Goal: Task Accomplishment & Management: Manage account settings

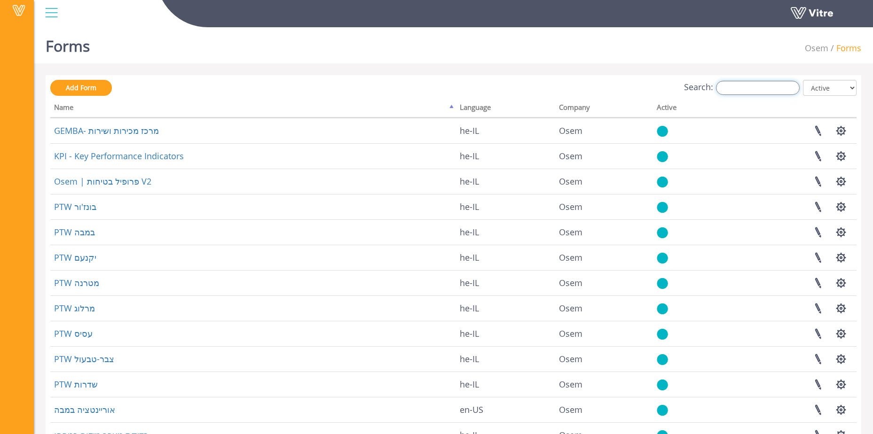
click at [748, 90] on input "Search:" at bounding box center [758, 88] width 84 height 14
type input "t"
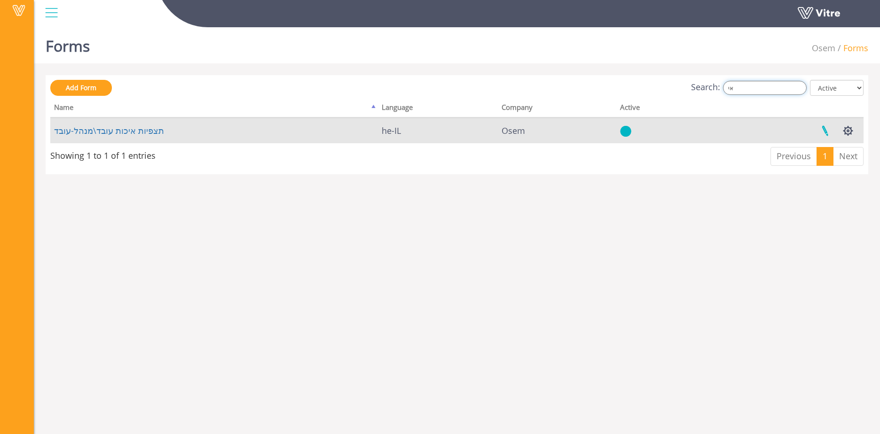
type input "אי"
click at [825, 126] on link at bounding box center [825, 130] width 24 height 25
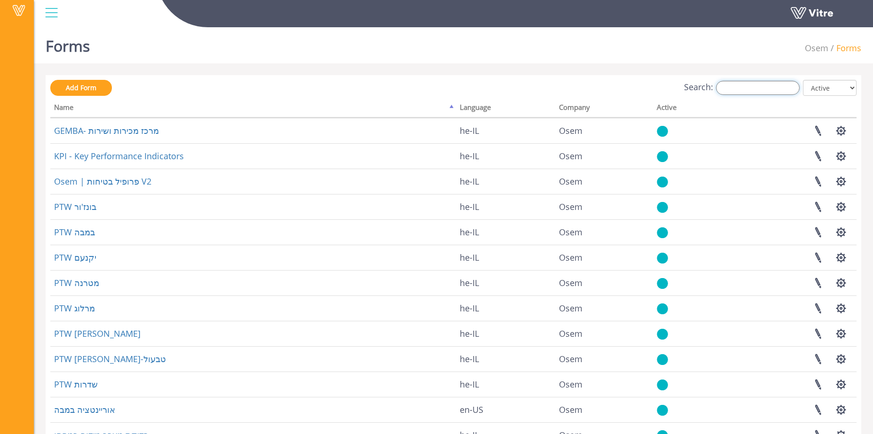
click at [785, 83] on input "Search:" at bounding box center [758, 88] width 84 height 14
click at [736, 88] on input "Search:" at bounding box center [758, 88] width 84 height 14
paste input "תצפית איכות"
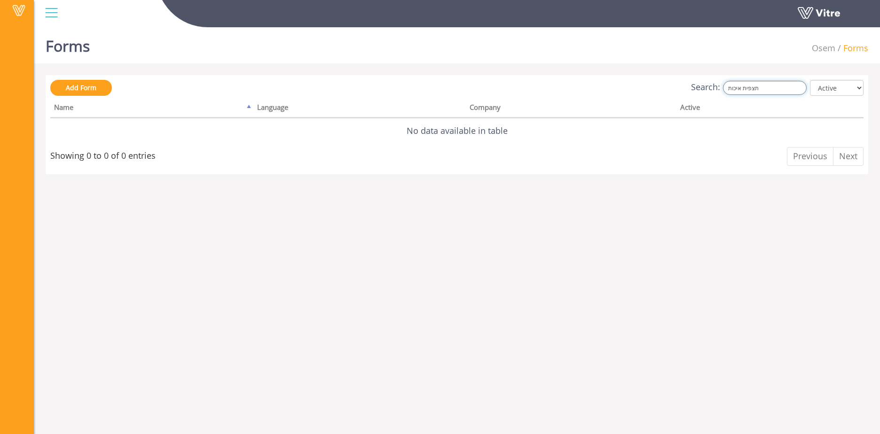
drag, startPoint x: 758, startPoint y: 91, endPoint x: 710, endPoint y: 93, distance: 48.5
click at [710, 93] on label "Search: תצפית איכות" at bounding box center [749, 88] width 116 height 14
click at [761, 88] on input "תצפית איכות" at bounding box center [765, 88] width 84 height 14
drag, startPoint x: 765, startPoint y: 88, endPoint x: 748, endPoint y: 87, distance: 16.9
click at [748, 87] on input "תצפית איכות" at bounding box center [765, 88] width 84 height 14
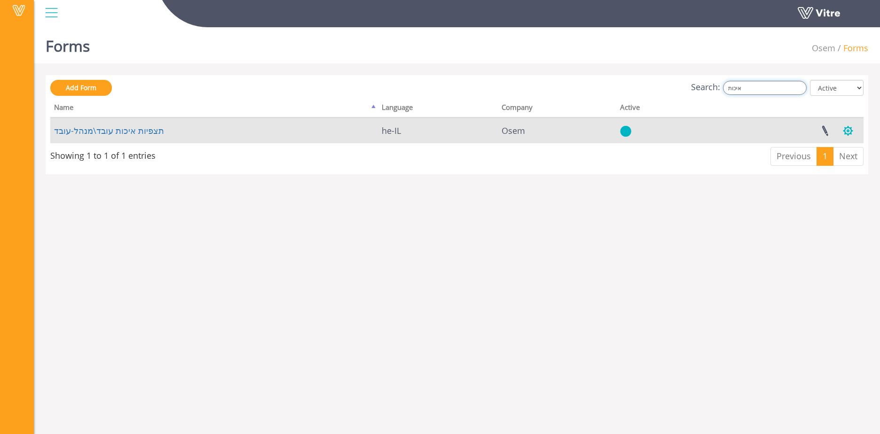
type input "איכות"
click at [855, 133] on button "button" at bounding box center [848, 130] width 24 height 25
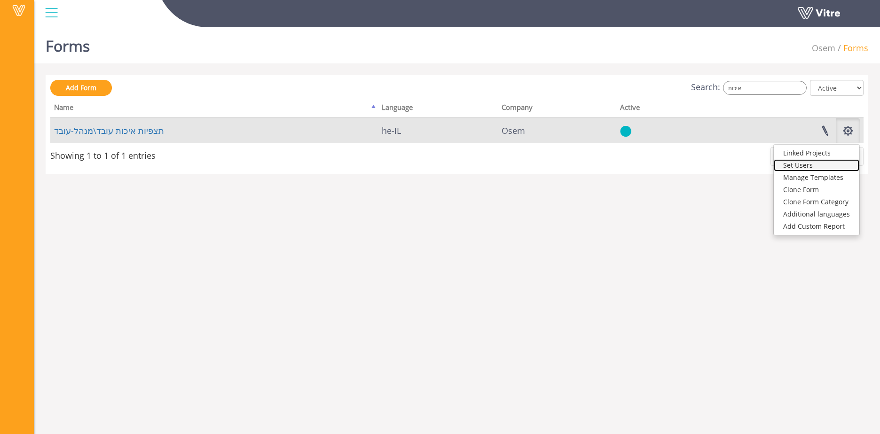
click at [828, 168] on link "Set Users" at bounding box center [817, 165] width 86 height 12
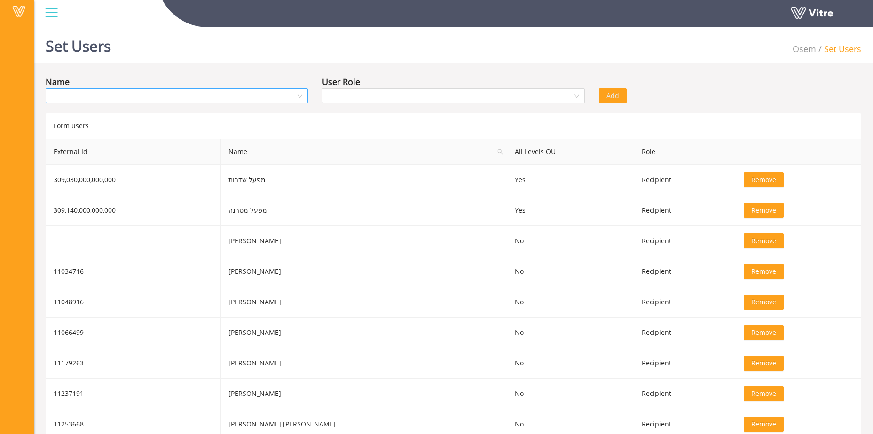
click at [273, 96] on input "search" at bounding box center [173, 96] width 244 height 14
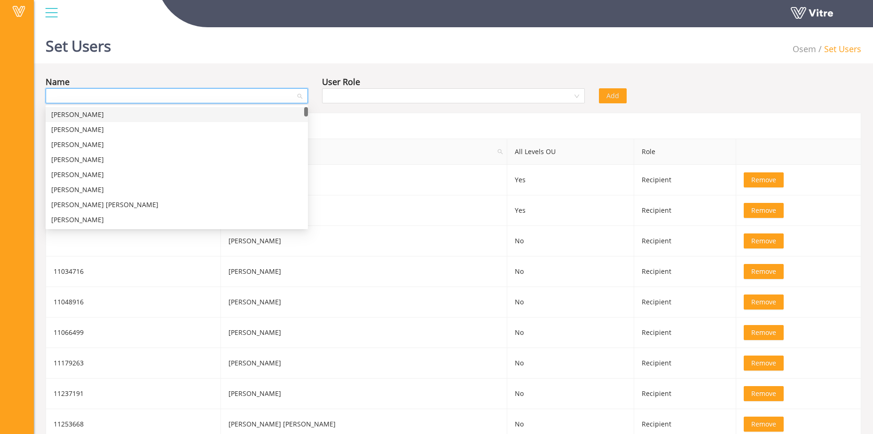
click at [232, 93] on input "search" at bounding box center [173, 96] width 244 height 14
type input "מיכל"
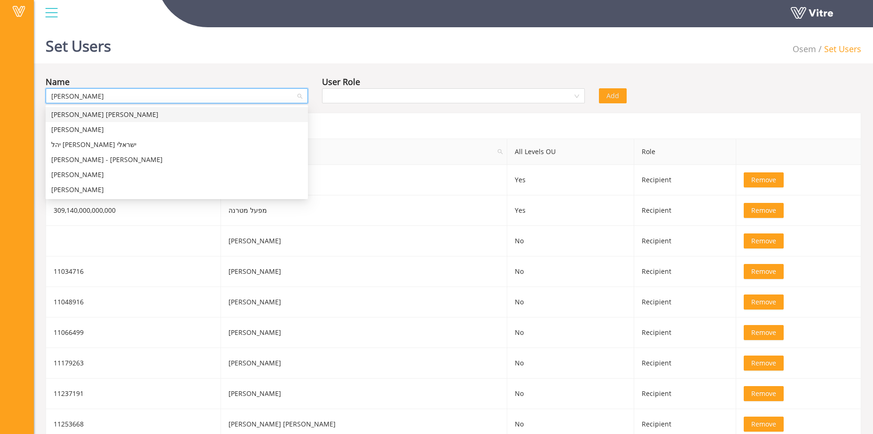
click at [134, 117] on div "מיכל אמה אטל רזיאל" at bounding box center [176, 115] width 251 height 10
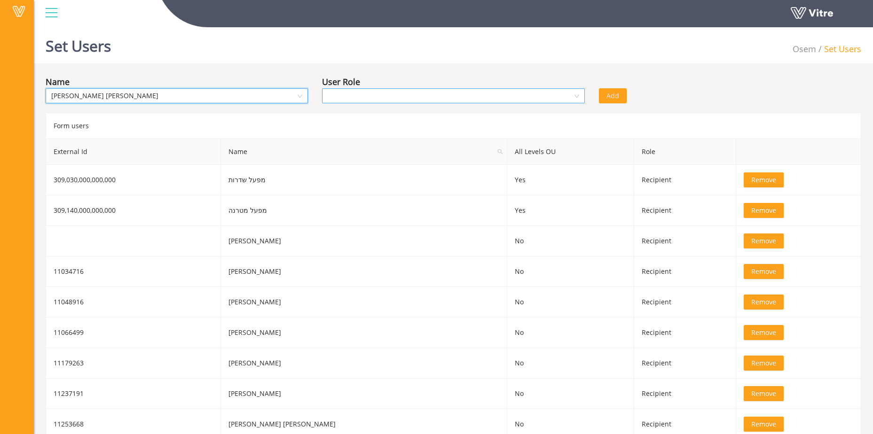
click at [402, 91] on input "search" at bounding box center [450, 96] width 244 height 14
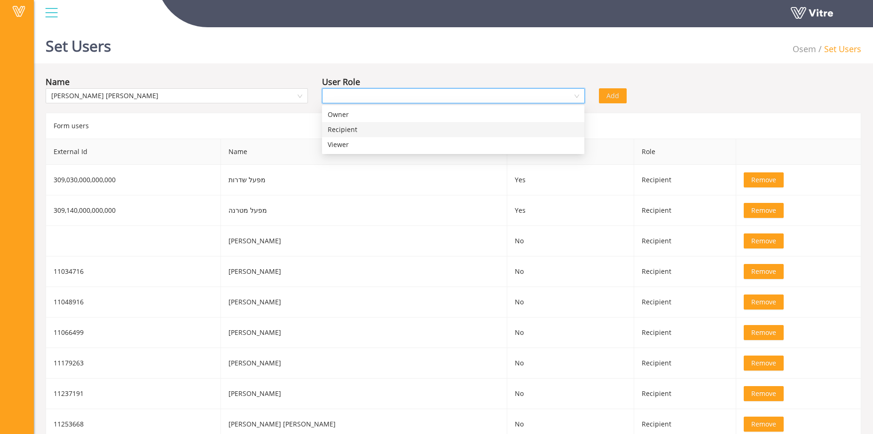
click at [396, 135] on div "Recipient" at bounding box center [453, 129] width 262 height 15
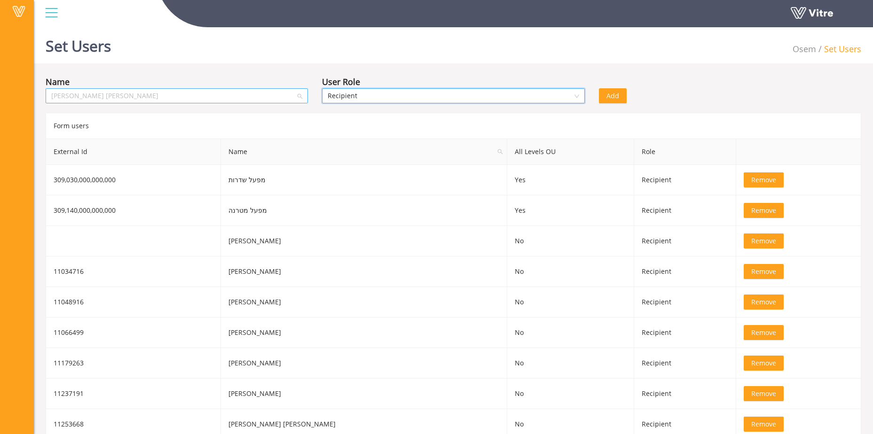
click at [188, 98] on span "מיכל אמה אטל רזיאל" at bounding box center [176, 96] width 251 height 14
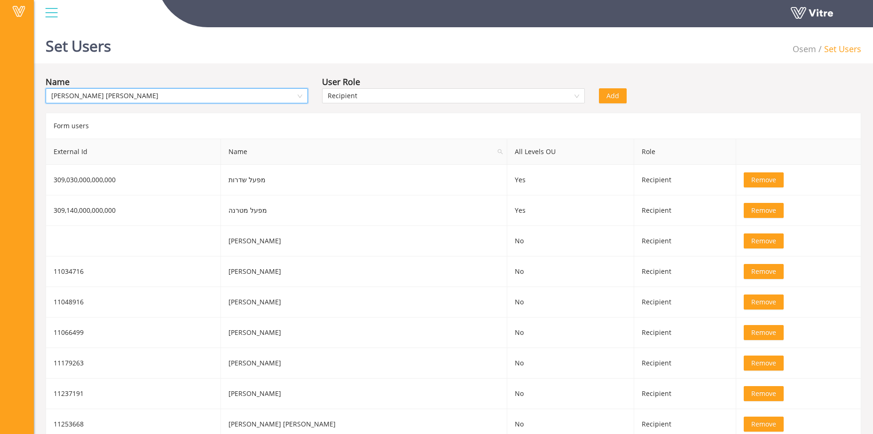
click at [188, 98] on span "מיכל אמה אטל רזיאל" at bounding box center [176, 96] width 251 height 14
click at [188, 94] on span "מיכל אמה אטל רזיאל" at bounding box center [176, 96] width 251 height 14
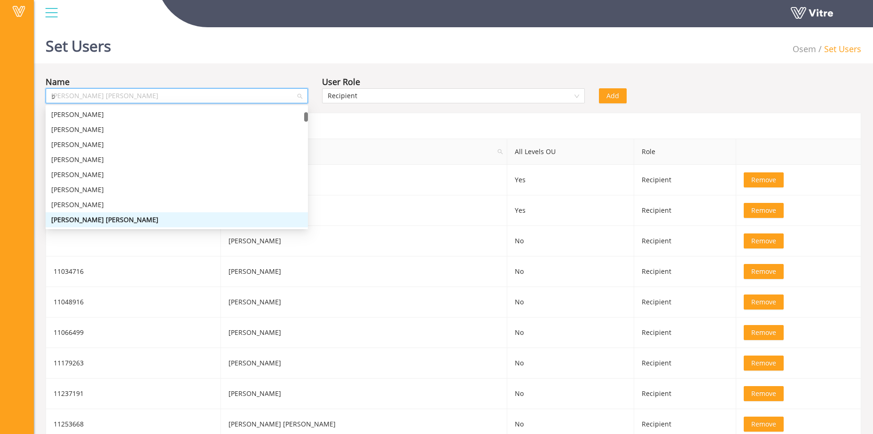
scroll to position [0, 0]
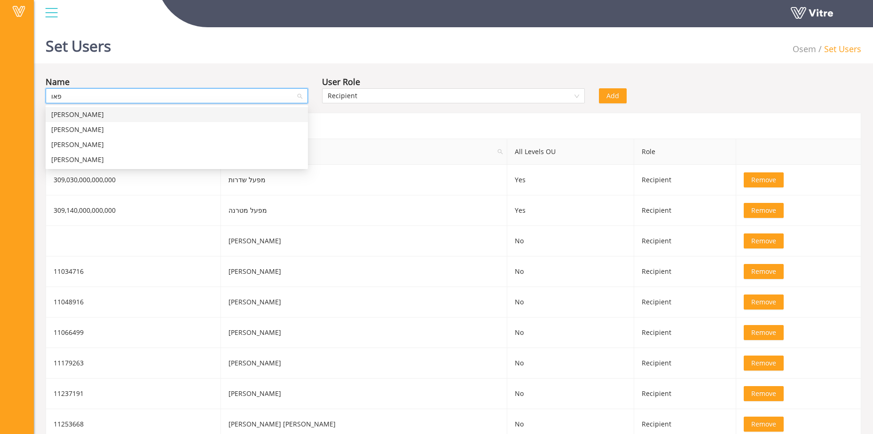
type input "פאול"
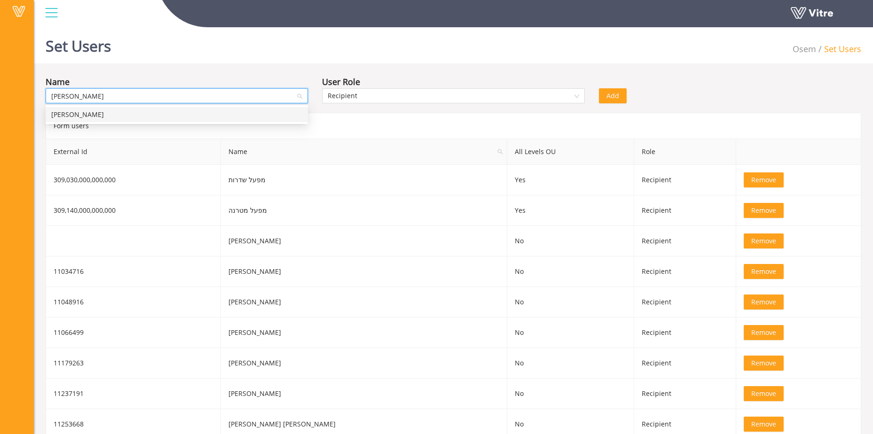
click at [154, 115] on div "פאולה רוזנמן" at bounding box center [176, 115] width 251 height 10
click at [623, 93] on button "Add" at bounding box center [613, 95] width 28 height 15
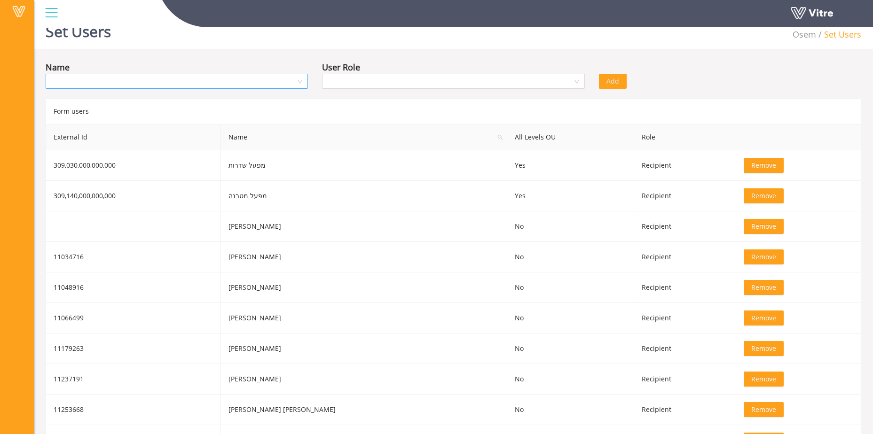
scroll to position [0, 0]
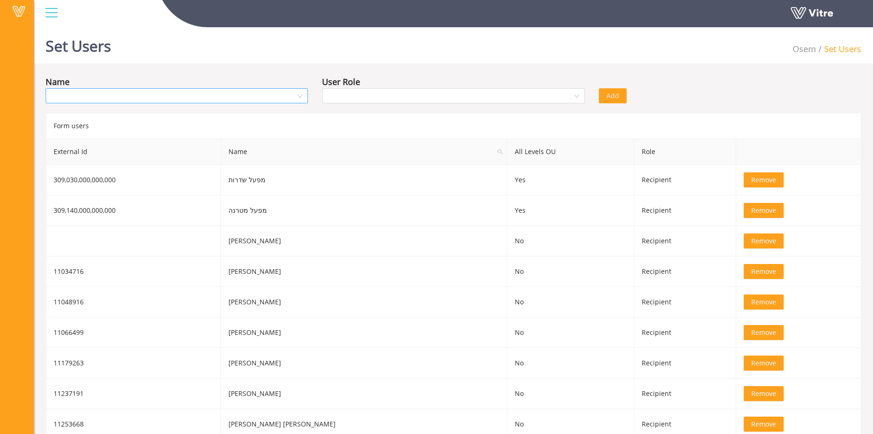
click at [507, 154] on th "All Levels OU" at bounding box center [570, 152] width 127 height 26
click at [507, 152] on th "All Levels OU" at bounding box center [570, 152] width 127 height 26
click at [165, 96] on input "search" at bounding box center [173, 96] width 244 height 14
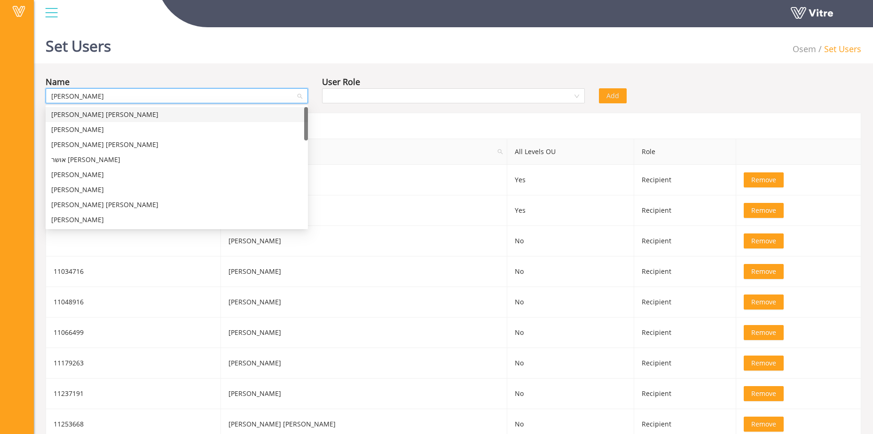
type input "מיכל"
click at [160, 109] on div "מיכל אמה אטל רזיאל" at bounding box center [177, 114] width 262 height 15
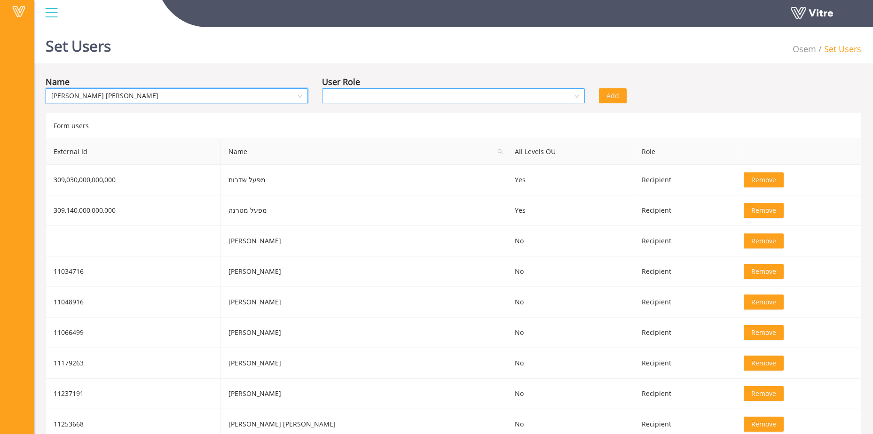
click at [353, 92] on input "search" at bounding box center [450, 96] width 244 height 14
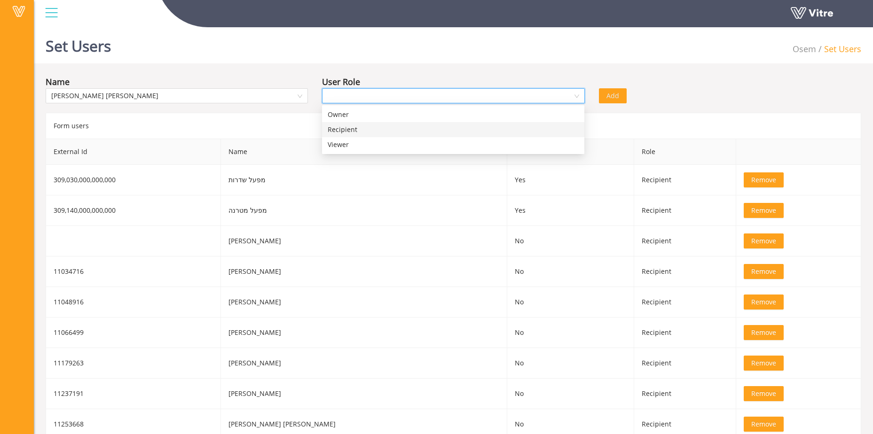
click at [357, 129] on div "Recipient" at bounding box center [453, 130] width 251 height 10
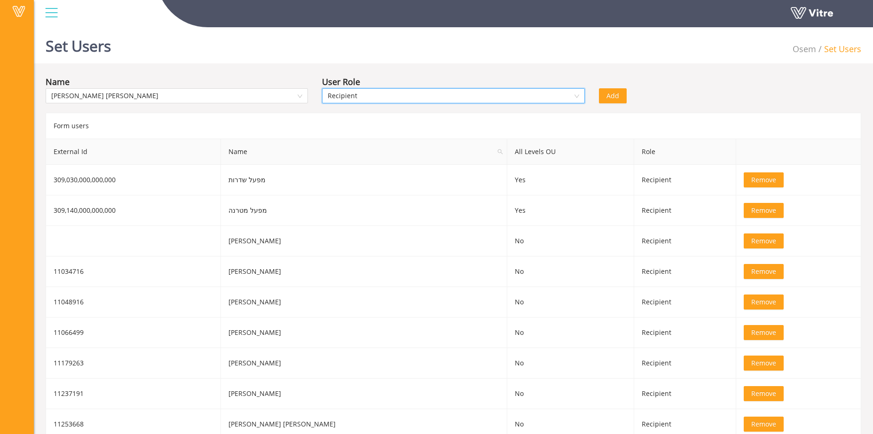
click at [617, 96] on span "Add" at bounding box center [612, 96] width 13 height 10
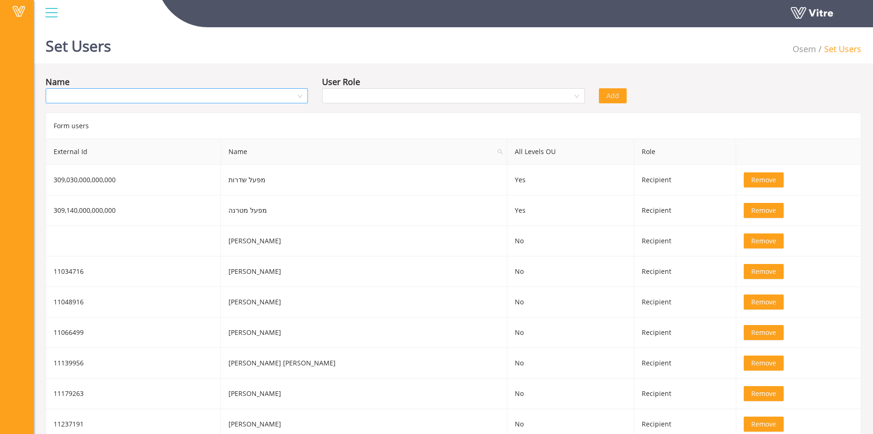
click at [280, 97] on input "search" at bounding box center [173, 96] width 244 height 14
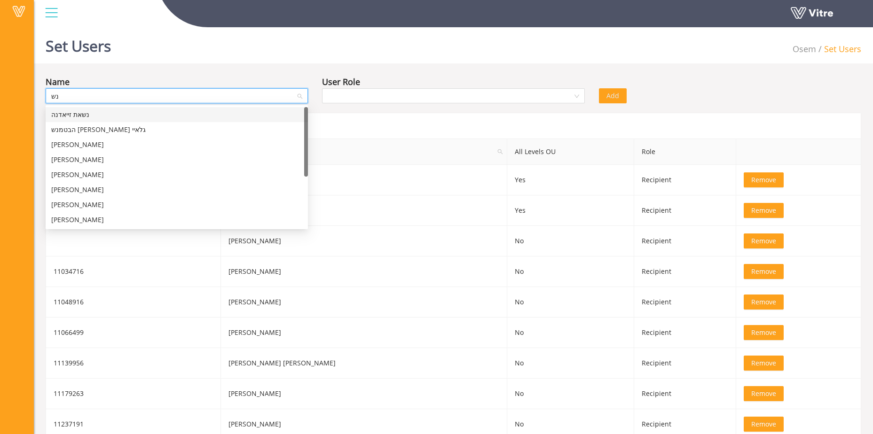
type input "נ"
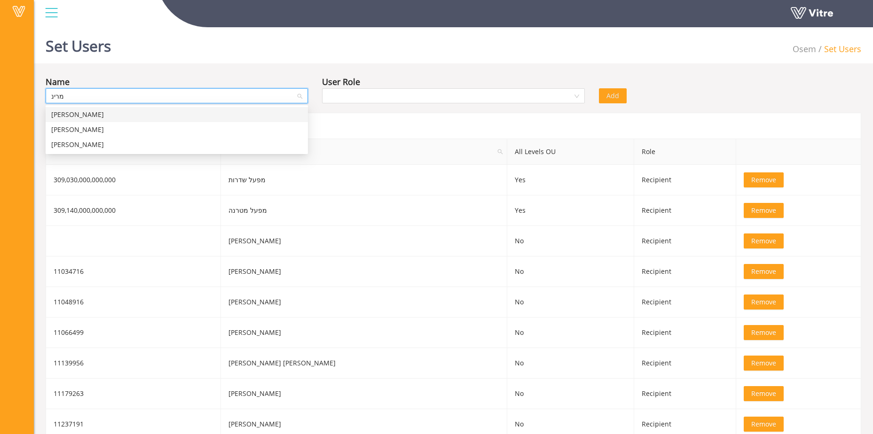
type input "מרינה"
click at [94, 132] on div "מרינה בר אל" at bounding box center [176, 130] width 251 height 10
click at [357, 97] on input "search" at bounding box center [450, 96] width 244 height 14
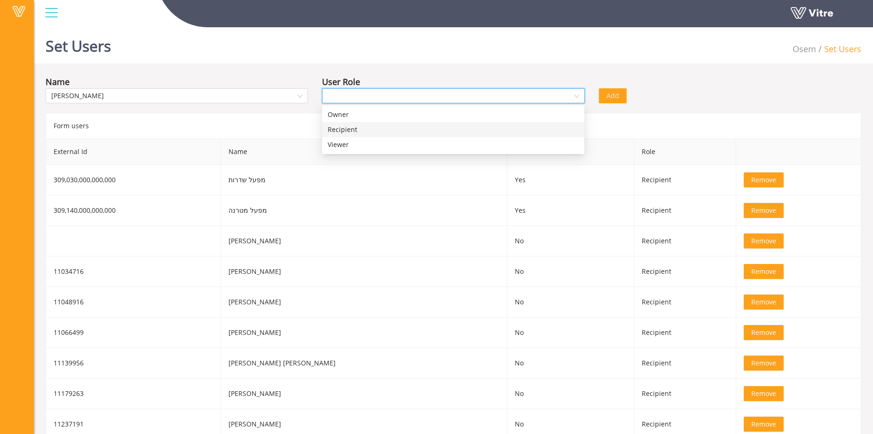
click at [377, 129] on div "Recipient" at bounding box center [453, 130] width 251 height 10
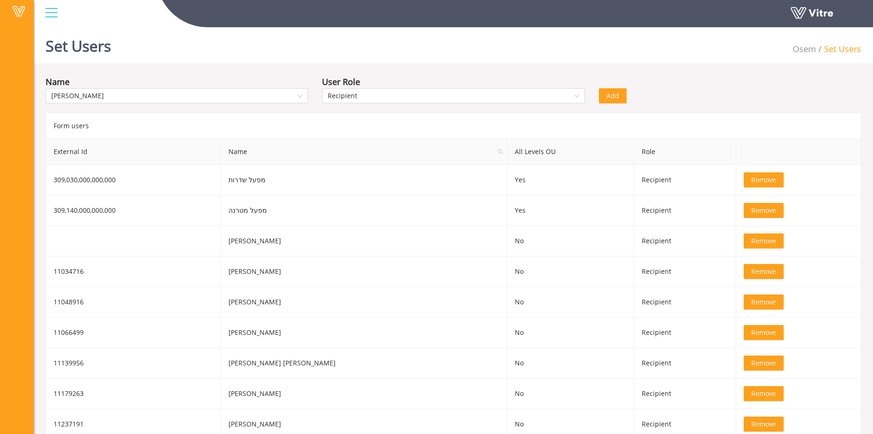
click at [619, 94] on button "Add" at bounding box center [613, 95] width 28 height 15
click at [217, 96] on input "search" at bounding box center [173, 96] width 244 height 14
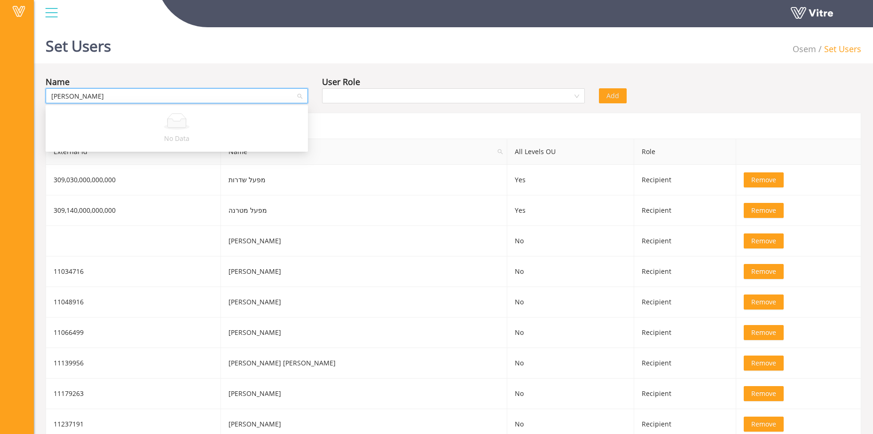
type input "אנבר"
drag, startPoint x: -30, startPoint y: 81, endPoint x: -103, endPoint y: 74, distance: 74.1
click at [0, 74] on html "Vitre Set Users Osem Set Users Name אנבר User Role Add Form users External Id N…" at bounding box center [436, 217] width 873 height 434
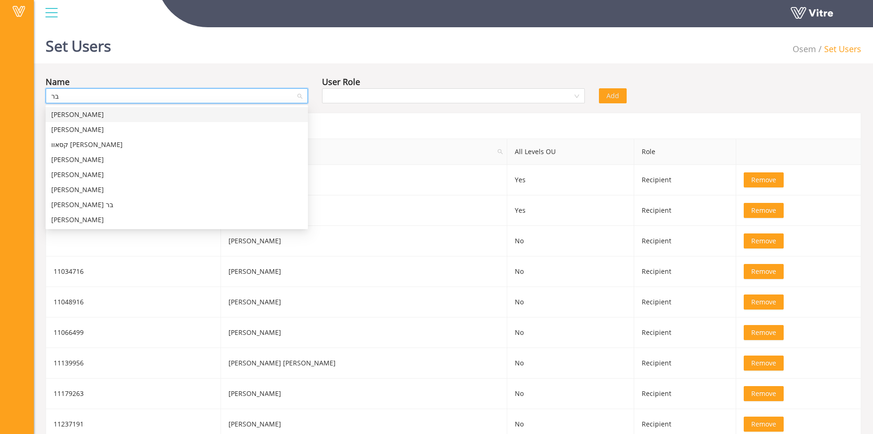
type input "ב"
type input "ענב"
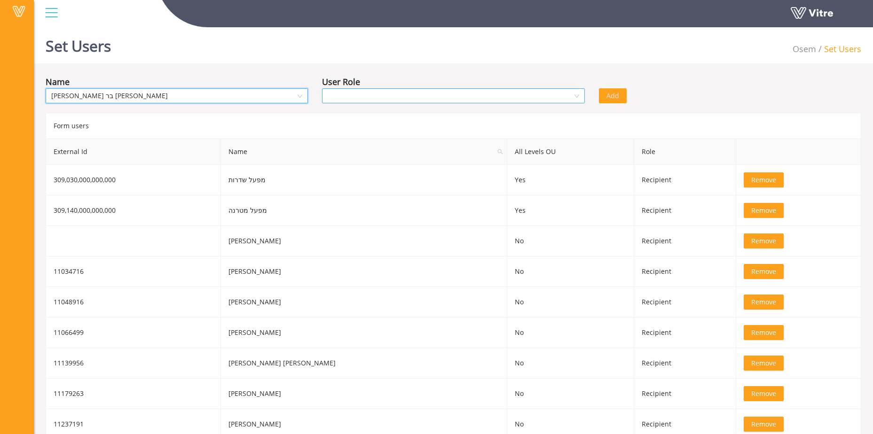
click at [465, 91] on input "search" at bounding box center [450, 96] width 244 height 14
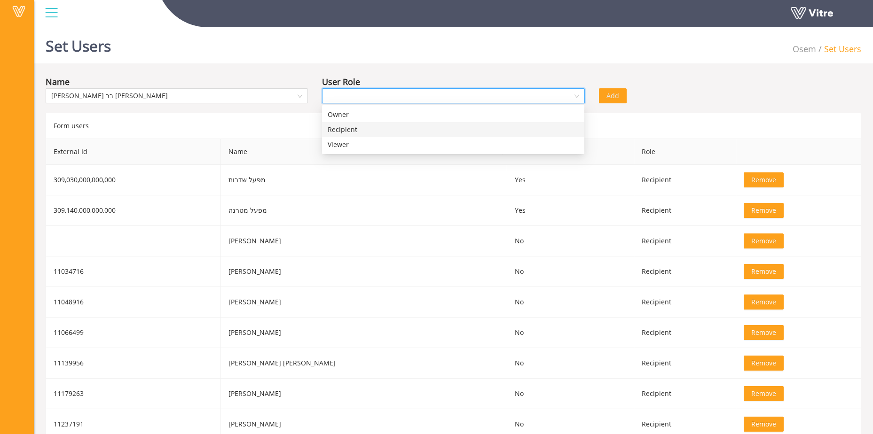
click at [374, 130] on div "Recipient" at bounding box center [453, 130] width 251 height 10
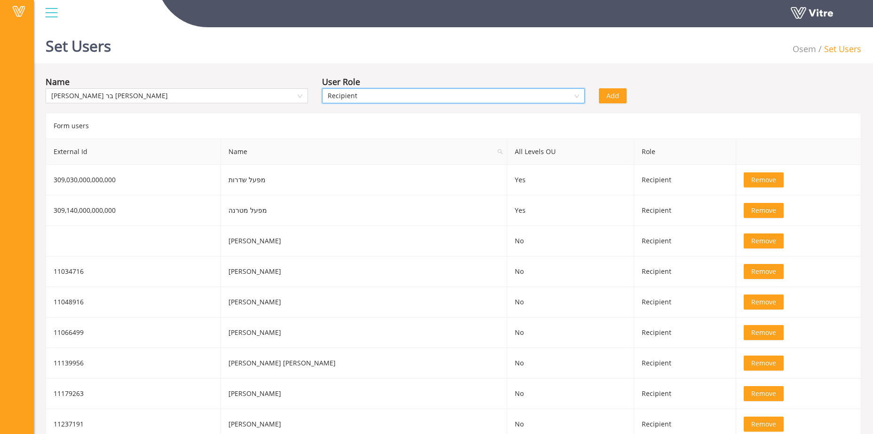
click at [617, 94] on span "Add" at bounding box center [612, 96] width 13 height 10
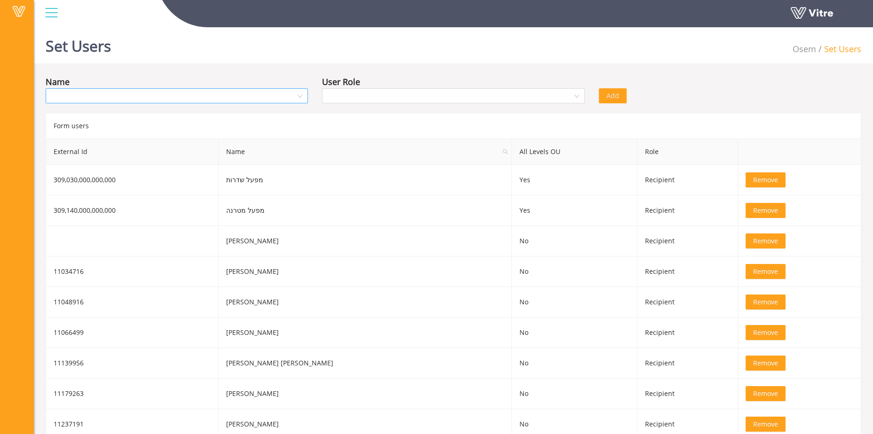
click at [195, 94] on input "search" at bounding box center [173, 96] width 244 height 14
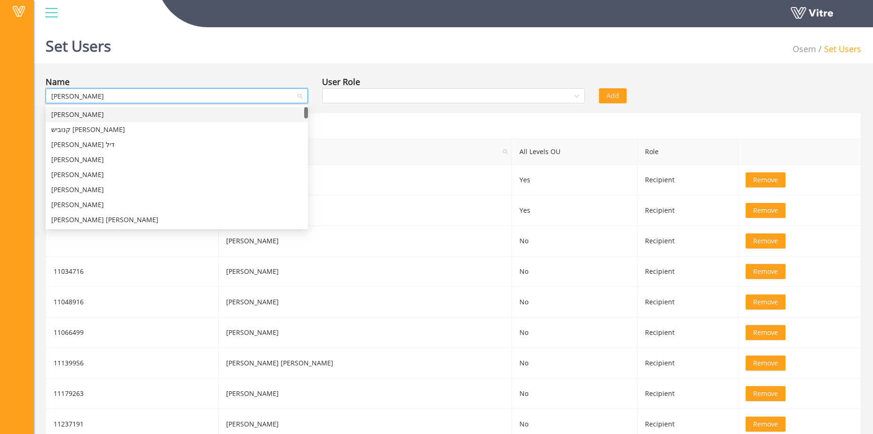
type input "י"
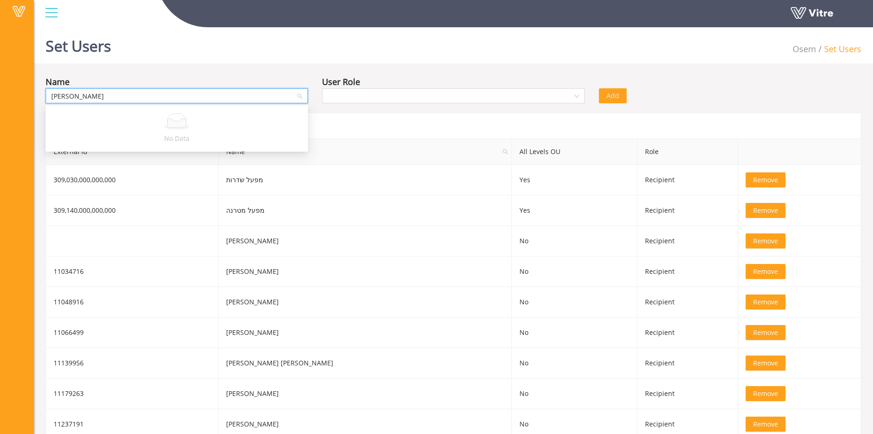
type input "חני"
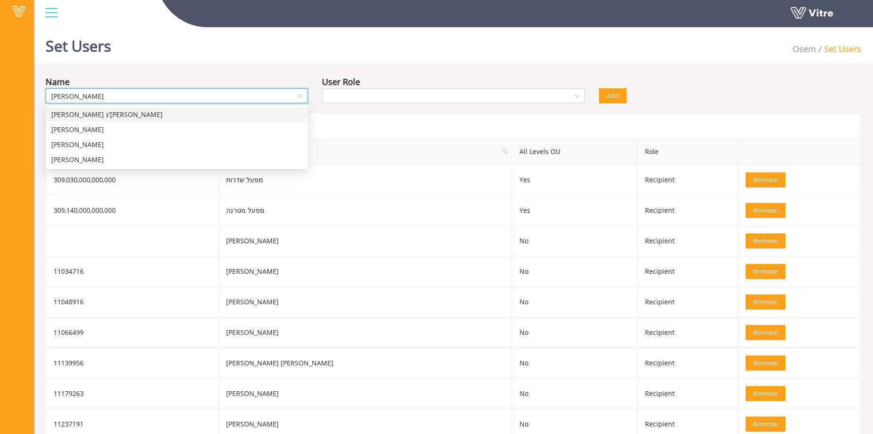
click at [152, 119] on div "חנין ג'רייס" at bounding box center [176, 115] width 251 height 10
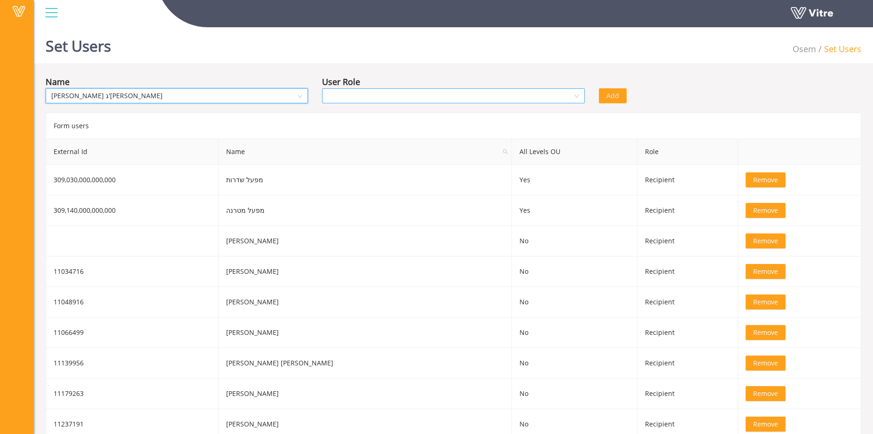
click at [372, 87] on div "User Role" at bounding box center [453, 81] width 262 height 13
click at [374, 95] on input "search" at bounding box center [450, 96] width 244 height 14
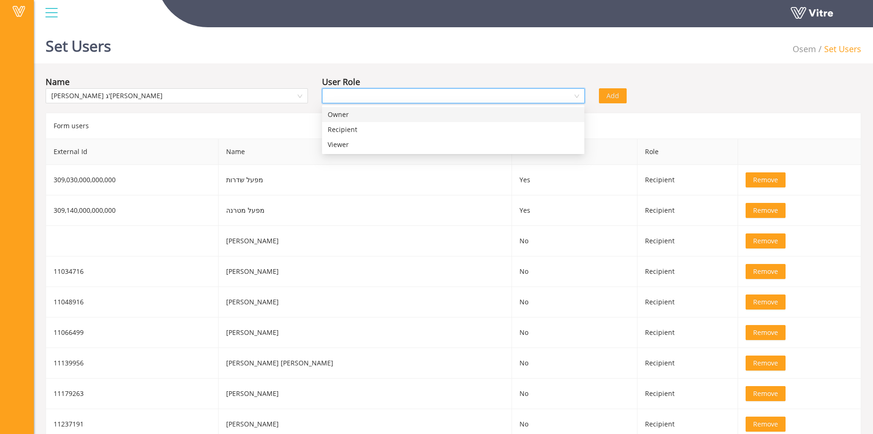
click at [368, 128] on div "Recipient" at bounding box center [453, 130] width 251 height 10
click at [630, 94] on div "Add" at bounding box center [661, 89] width 138 height 28
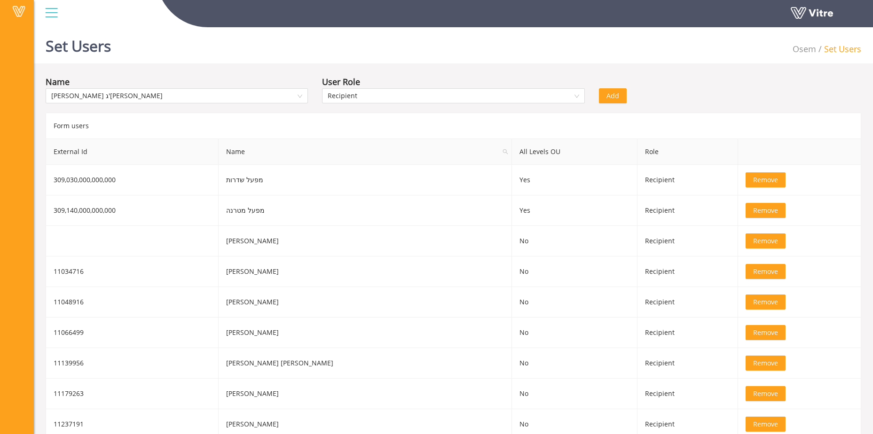
click at [618, 97] on span "Add" at bounding box center [612, 96] width 13 height 10
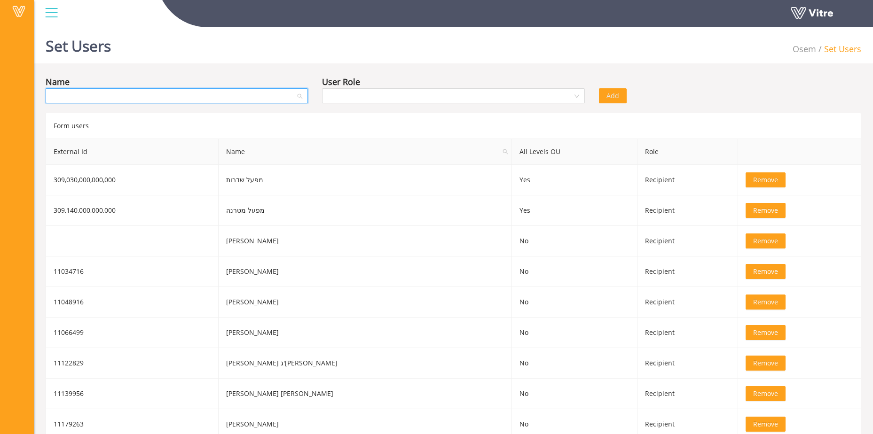
drag, startPoint x: 201, startPoint y: 97, endPoint x: 188, endPoint y: 98, distance: 13.2
click at [201, 97] on input "search" at bounding box center [173, 96] width 244 height 14
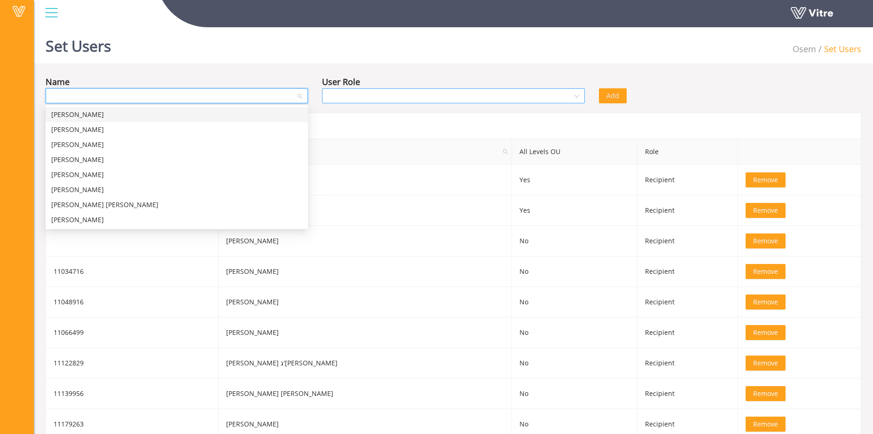
click at [572, 94] on input "search" at bounding box center [450, 96] width 244 height 14
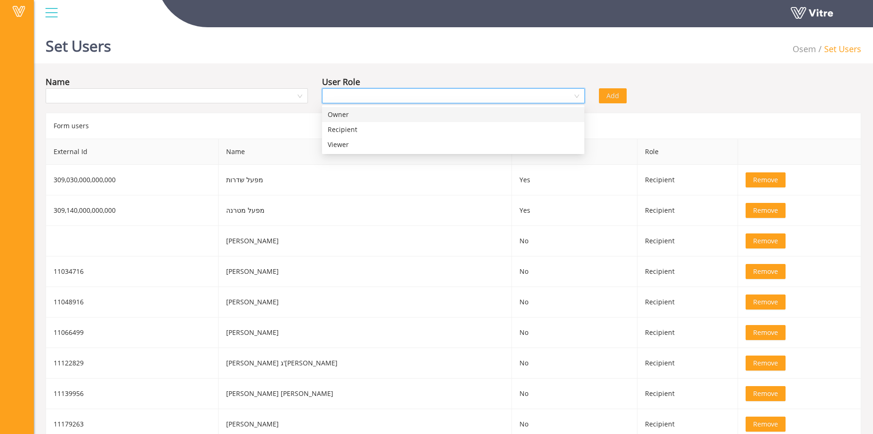
click at [368, 77] on div "User Role" at bounding box center [453, 81] width 262 height 13
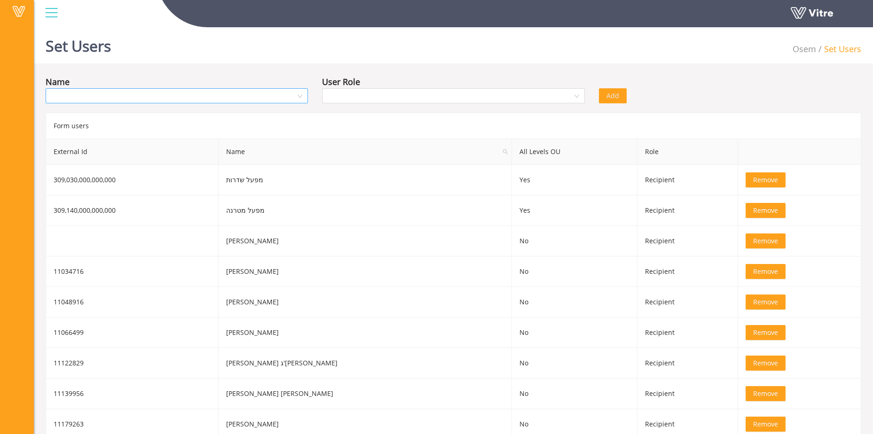
click at [254, 96] on input "search" at bounding box center [173, 96] width 244 height 14
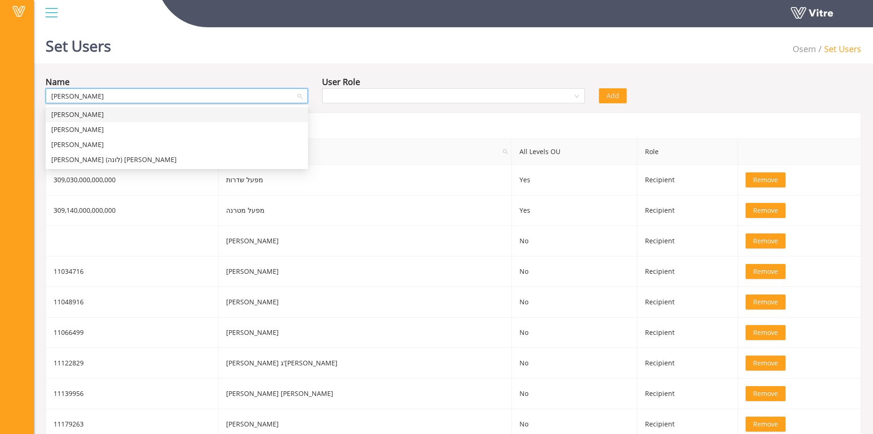
type input "אלינה"
click at [97, 116] on div "אלינה טפיקין לברו" at bounding box center [176, 115] width 251 height 10
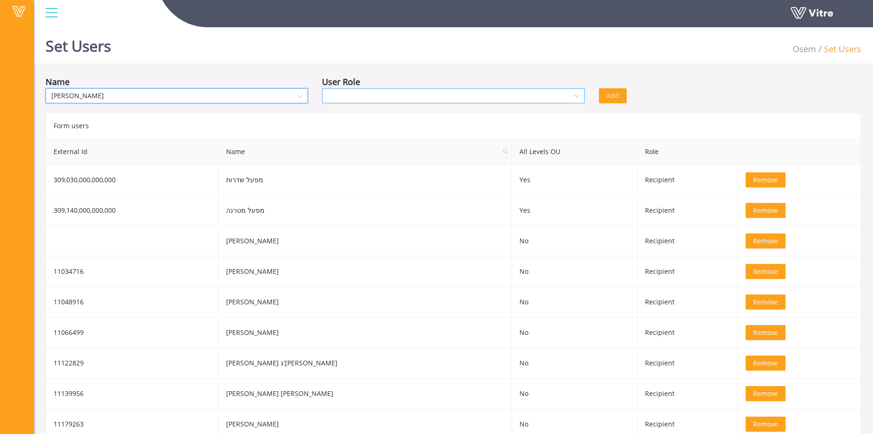
click at [383, 95] on input "search" at bounding box center [450, 96] width 244 height 14
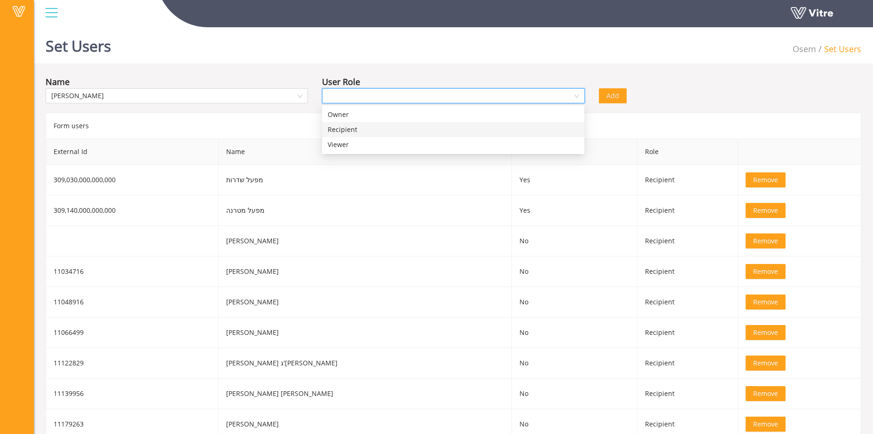
click at [363, 126] on div "Recipient" at bounding box center [453, 130] width 251 height 10
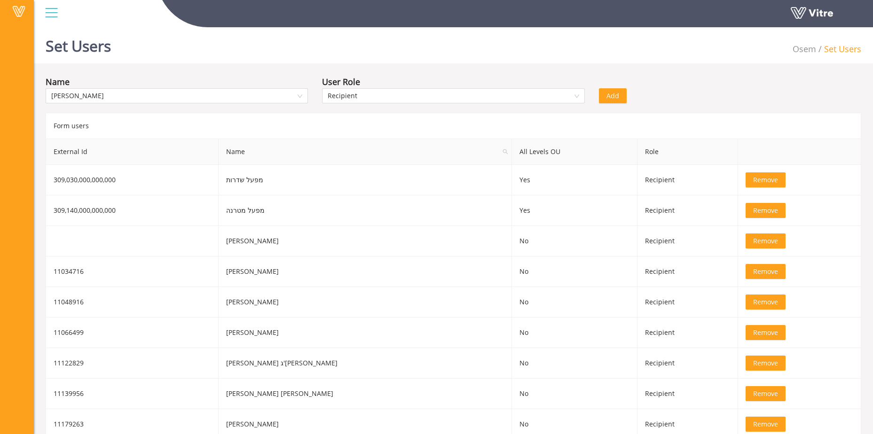
click at [622, 99] on button "Add" at bounding box center [613, 95] width 28 height 15
click at [184, 96] on input "search" at bounding box center [173, 96] width 244 height 14
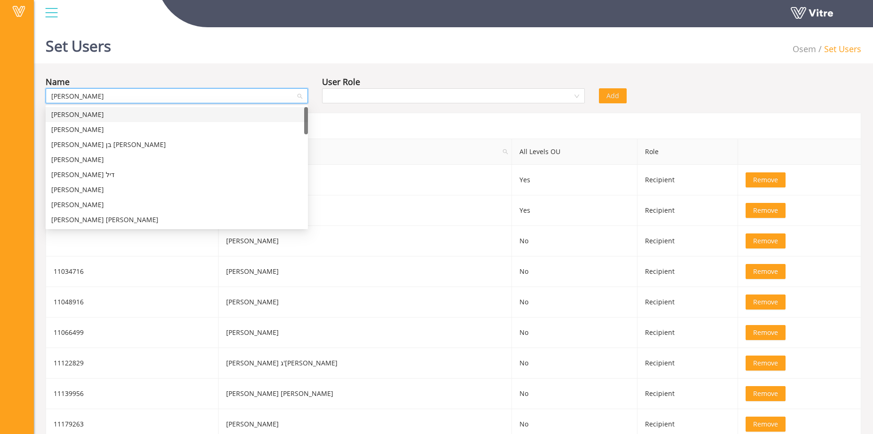
type input "אלינה"
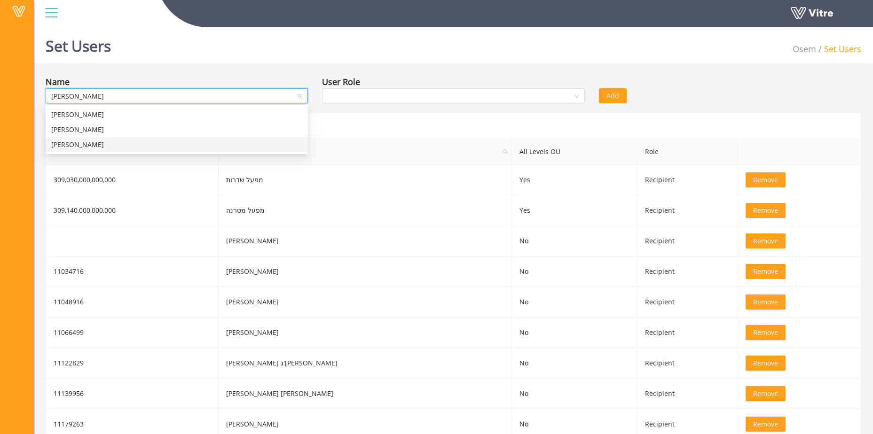
click at [89, 145] on div "אלינה וייס" at bounding box center [176, 145] width 251 height 10
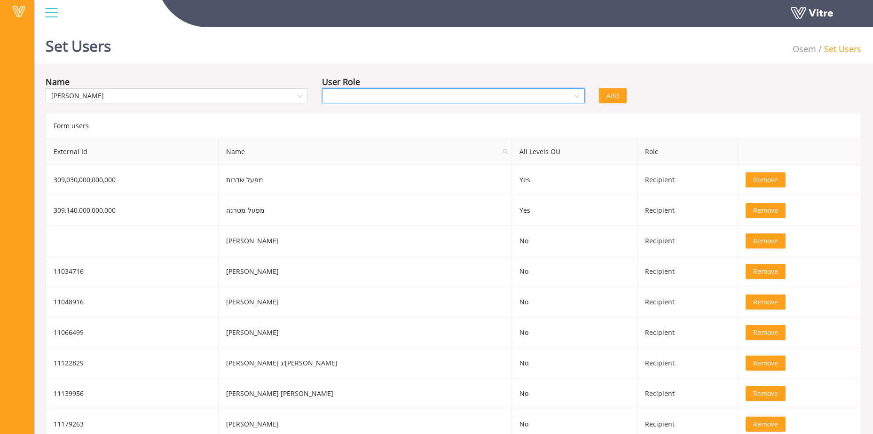
click at [412, 99] on input "search" at bounding box center [450, 96] width 244 height 14
click at [399, 128] on div "Recipient" at bounding box center [453, 130] width 251 height 10
click at [609, 95] on span "Add" at bounding box center [612, 96] width 13 height 10
click at [274, 98] on input "search" at bounding box center [173, 96] width 244 height 14
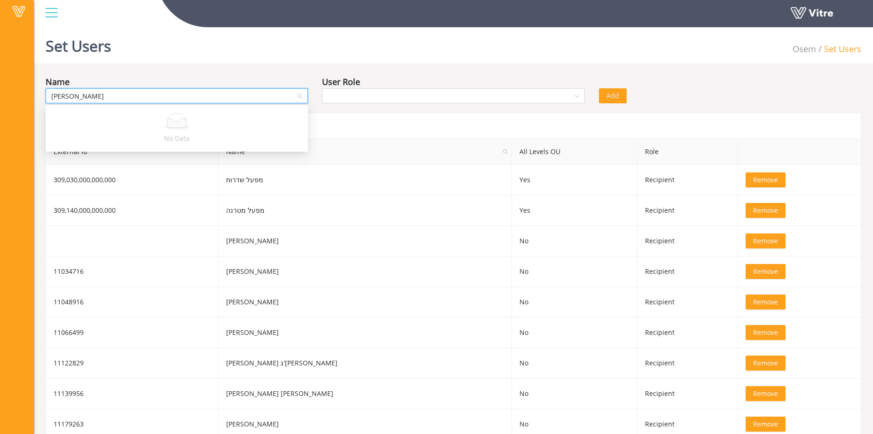
type input "אולגה"
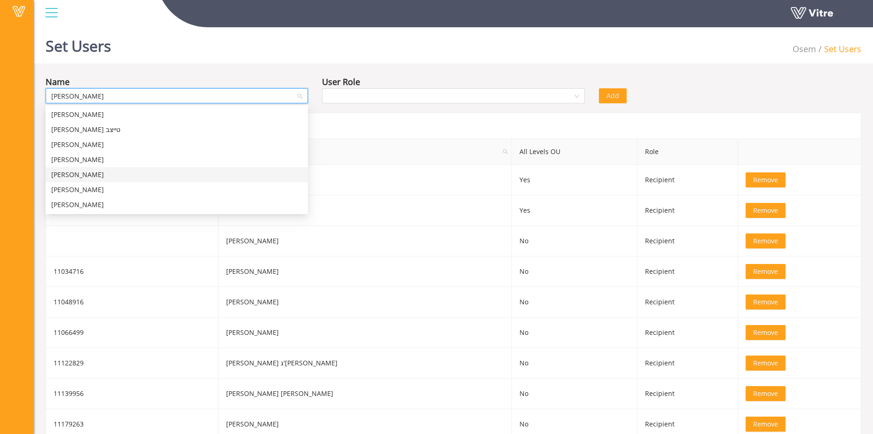
click at [106, 177] on div "אולגה אלקיניצקי" at bounding box center [176, 175] width 251 height 10
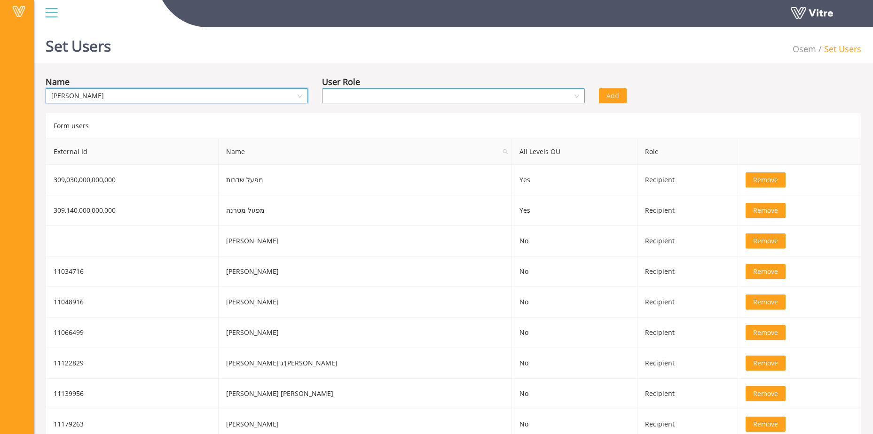
click at [433, 95] on input "search" at bounding box center [450, 96] width 244 height 14
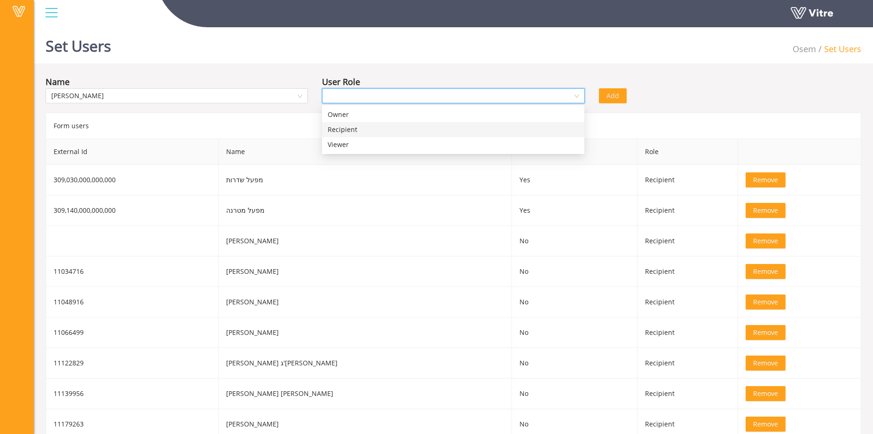
click at [385, 131] on div "Recipient" at bounding box center [453, 130] width 251 height 10
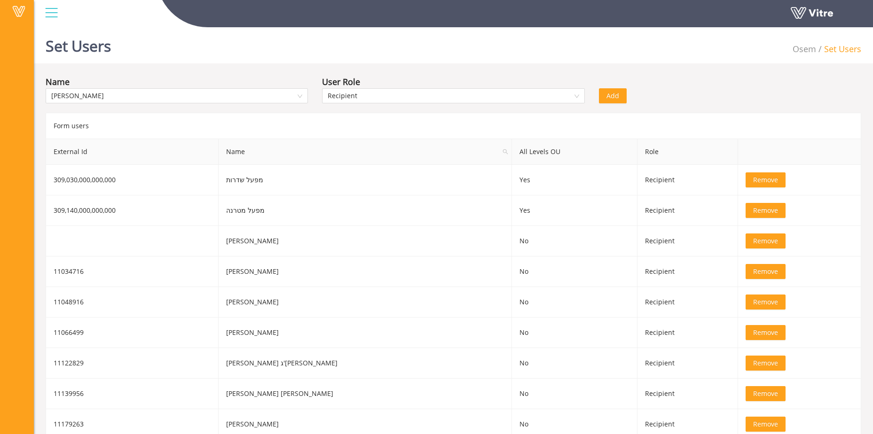
click at [628, 99] on div "Add" at bounding box center [661, 89] width 138 height 28
click at [619, 98] on button "Add" at bounding box center [613, 95] width 28 height 15
click at [267, 99] on input "search" at bounding box center [173, 96] width 244 height 14
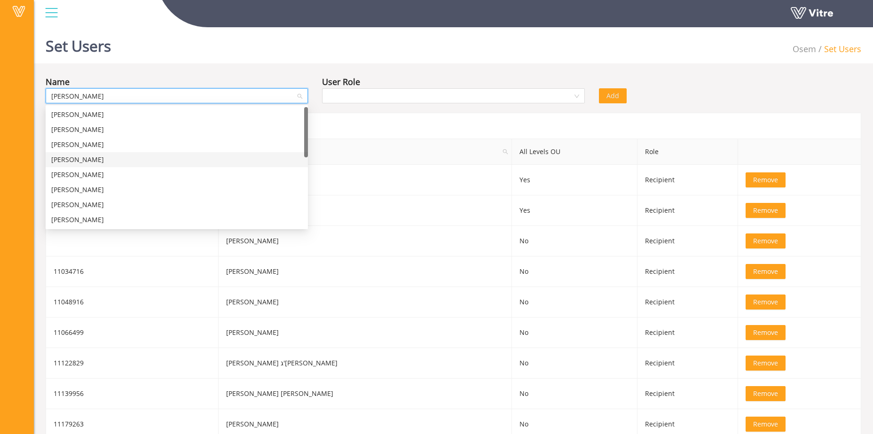
type input "ילנה ב"
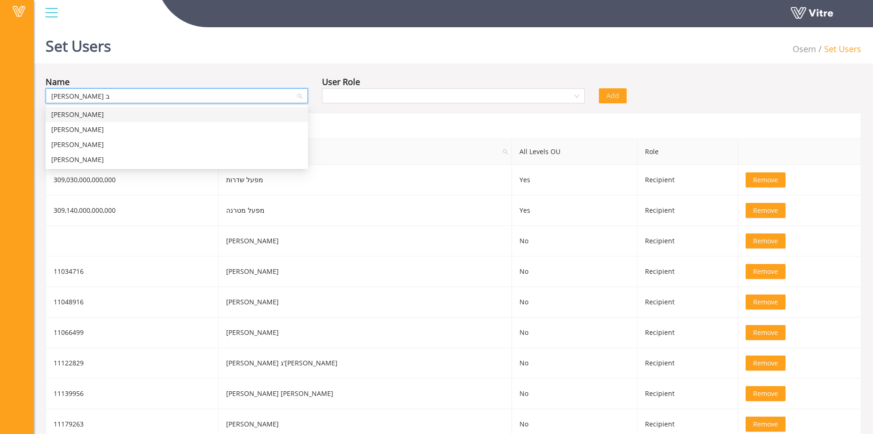
click at [99, 116] on div "ילנה ברודסקי" at bounding box center [176, 115] width 251 height 10
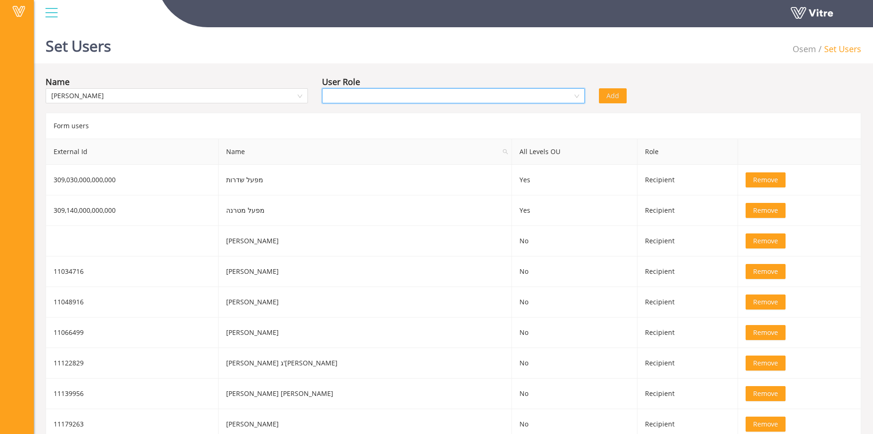
click at [353, 99] on input "search" at bounding box center [450, 96] width 244 height 14
click at [362, 131] on div "Recipient" at bounding box center [453, 130] width 251 height 10
click at [614, 93] on span "Add" at bounding box center [612, 96] width 13 height 10
click at [208, 99] on input "search" at bounding box center [173, 96] width 244 height 14
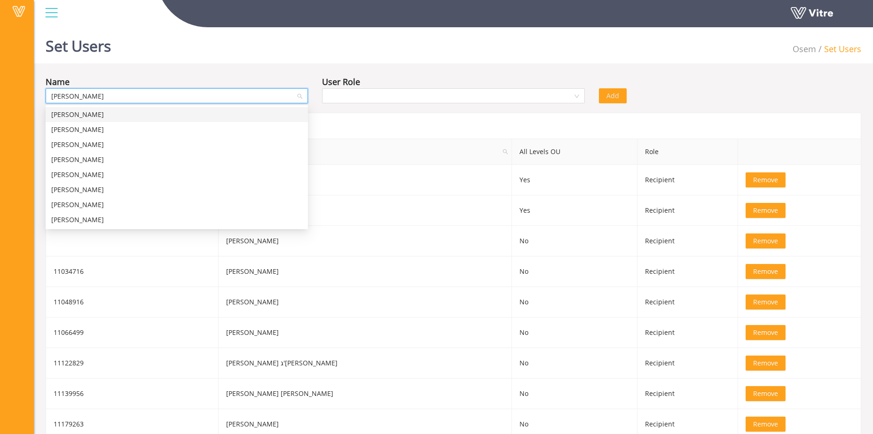
type input "ילנה ב"
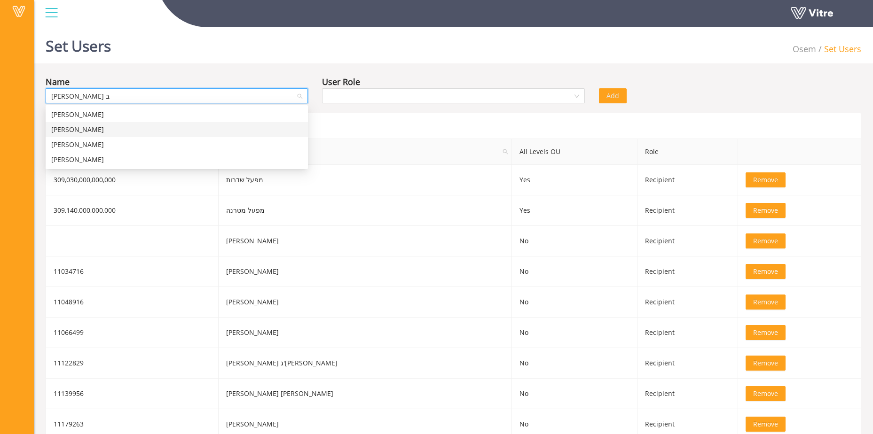
click at [106, 132] on div "ילנה ברודסקי" at bounding box center [176, 130] width 251 height 10
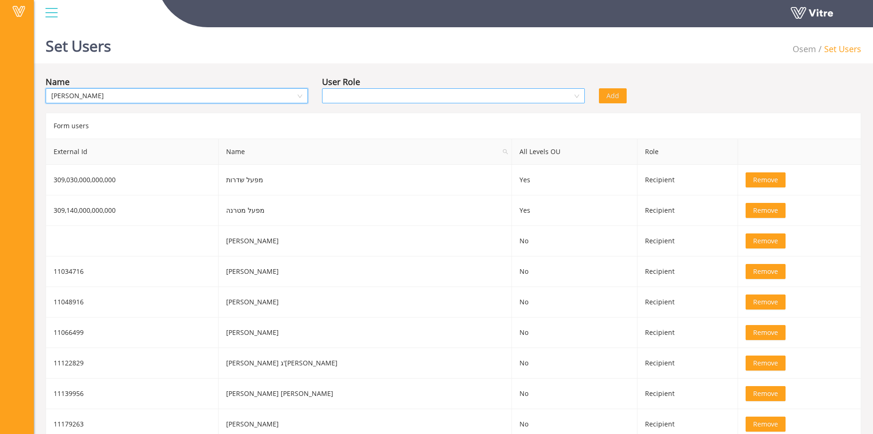
click at [360, 93] on input "search" at bounding box center [450, 96] width 244 height 14
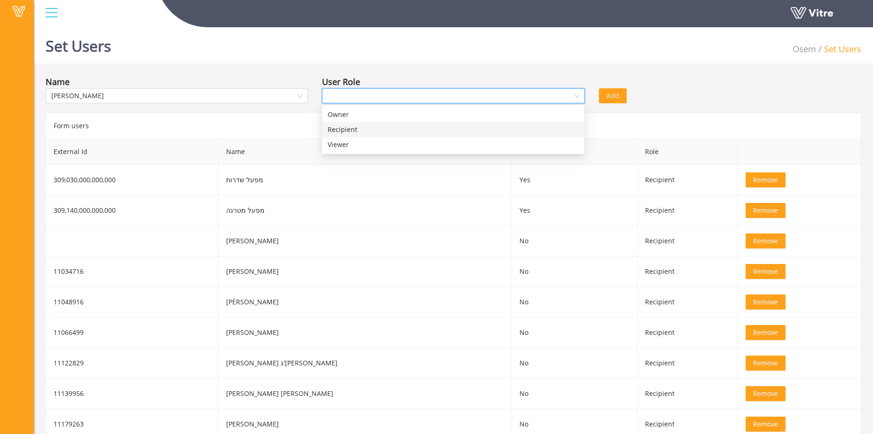
click at [360, 128] on div "Recipient" at bounding box center [453, 130] width 251 height 10
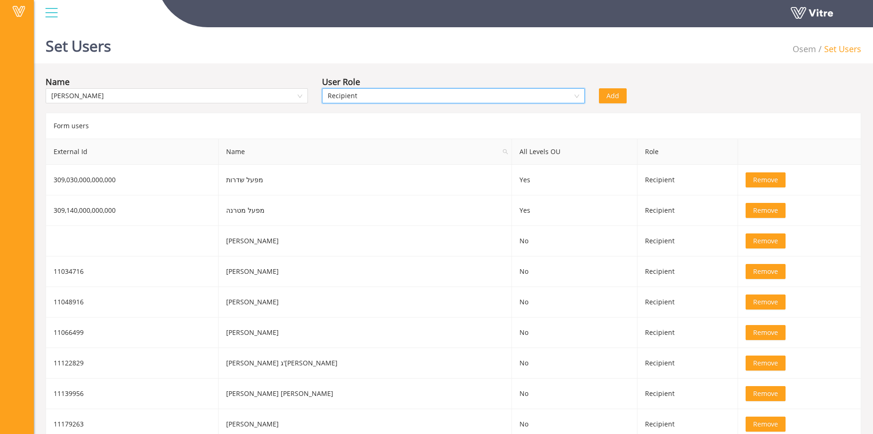
click at [610, 96] on span "Add" at bounding box center [612, 96] width 13 height 10
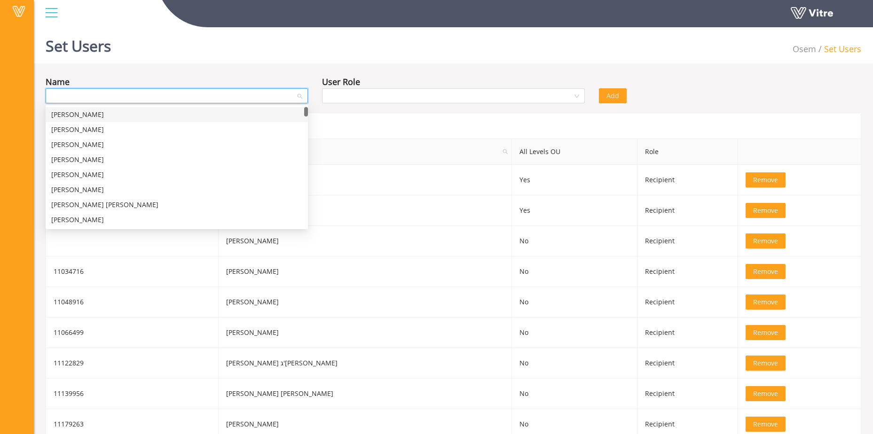
click at [175, 95] on input "search" at bounding box center [173, 96] width 244 height 14
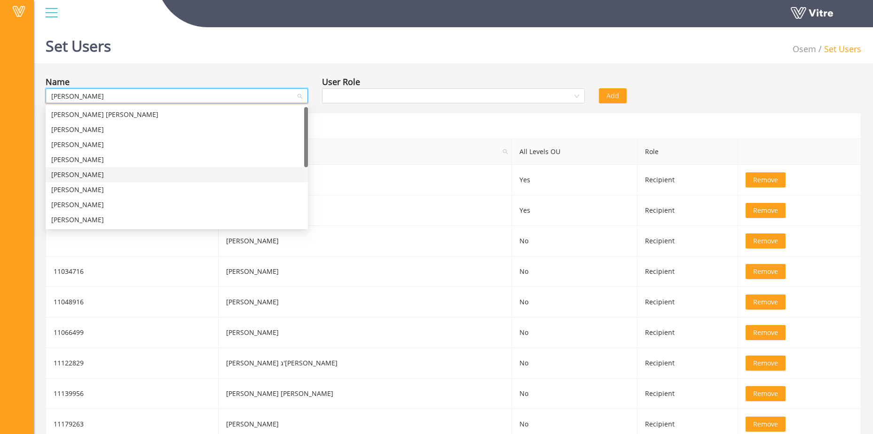
type input "יוסף"
drag, startPoint x: 103, startPoint y: 96, endPoint x: -19, endPoint y: 94, distance: 121.8
click at [0, 94] on html "Vitre Set Users Osem Set Users Name יוסף User Role Add Form users External Id N…" at bounding box center [436, 217] width 873 height 434
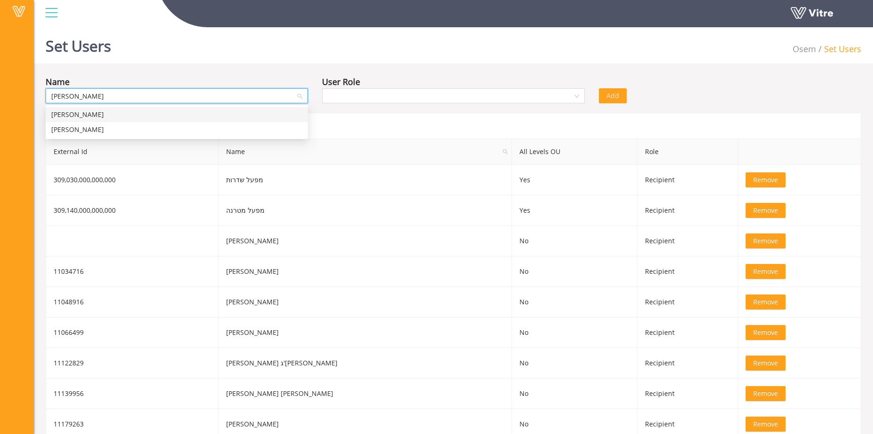
drag, startPoint x: 78, startPoint y: 96, endPoint x: -84, endPoint y: 85, distance: 162.6
click at [0, 85] on html "Vitre Set Users Osem Set Users Name זוהר User Role Add Form users External Id N…" at bounding box center [436, 217] width 873 height 434
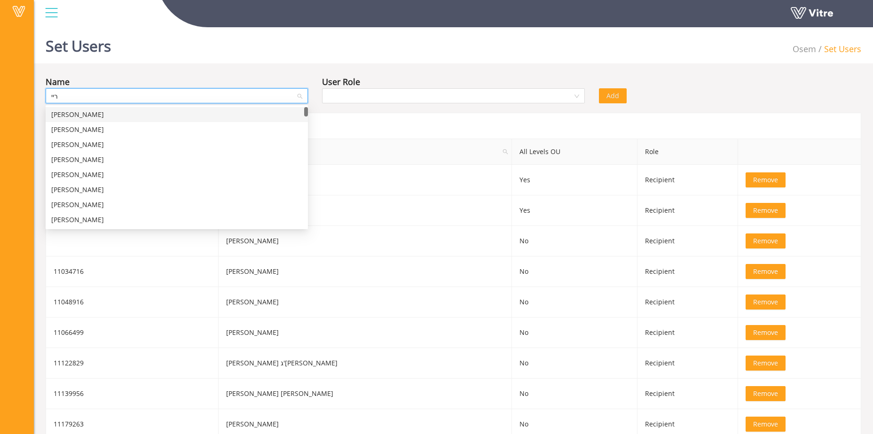
type input "רייך"
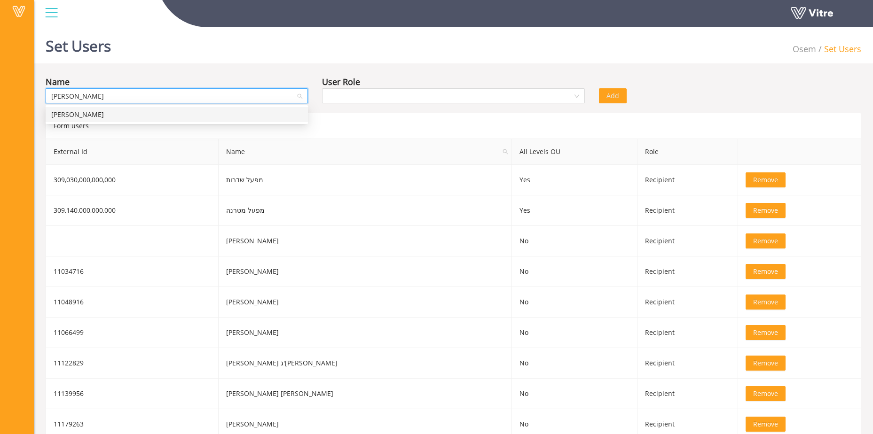
click at [71, 114] on div "זהר הדסה רייך" at bounding box center [176, 115] width 251 height 10
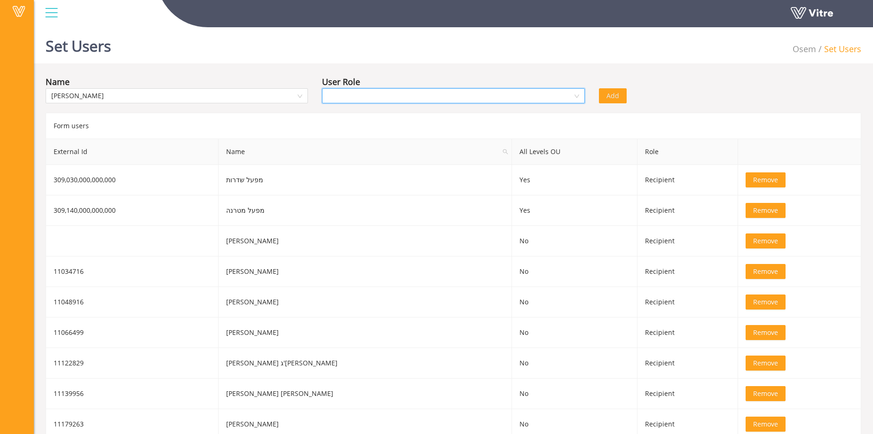
click at [375, 96] on input "search" at bounding box center [450, 96] width 244 height 14
click at [367, 127] on div "Recipient" at bounding box center [453, 130] width 251 height 10
click at [614, 100] on span "Add" at bounding box center [612, 96] width 13 height 10
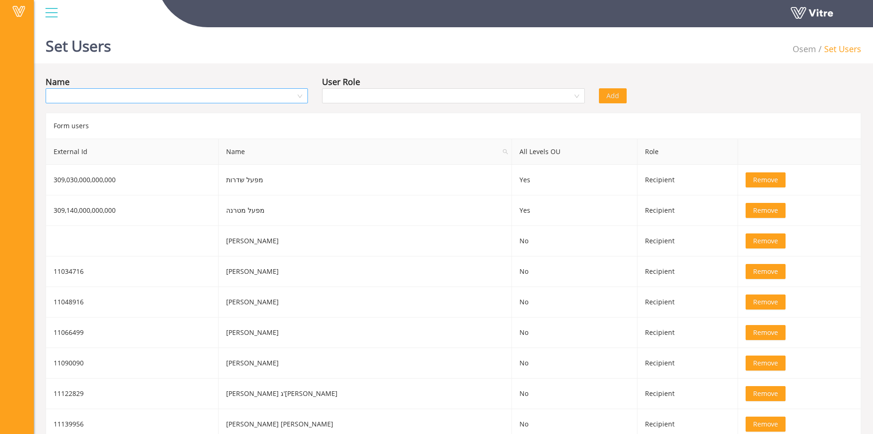
click at [169, 90] on input "search" at bounding box center [173, 96] width 244 height 14
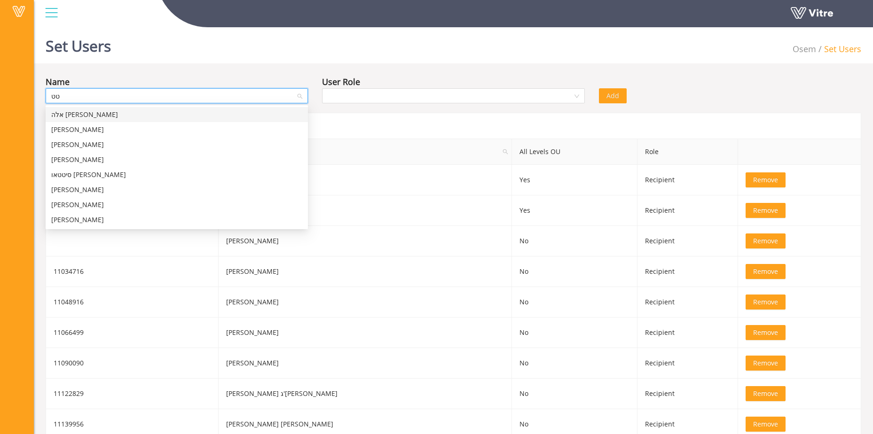
type input "טטי"
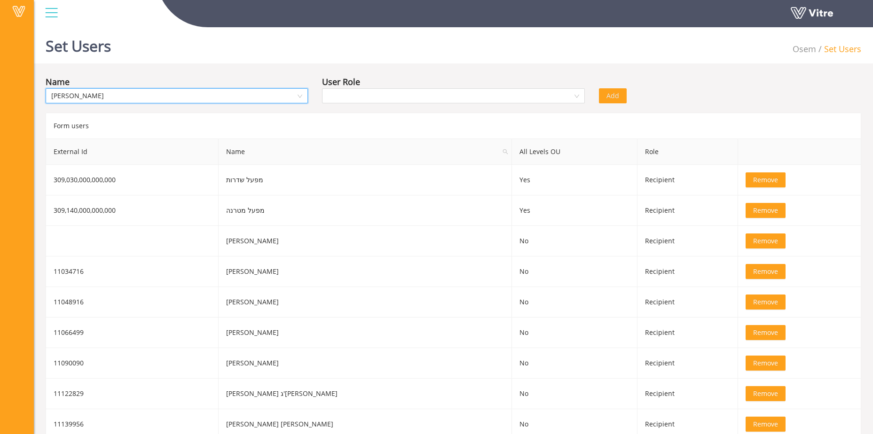
click at [416, 87] on div "User Role" at bounding box center [453, 81] width 262 height 13
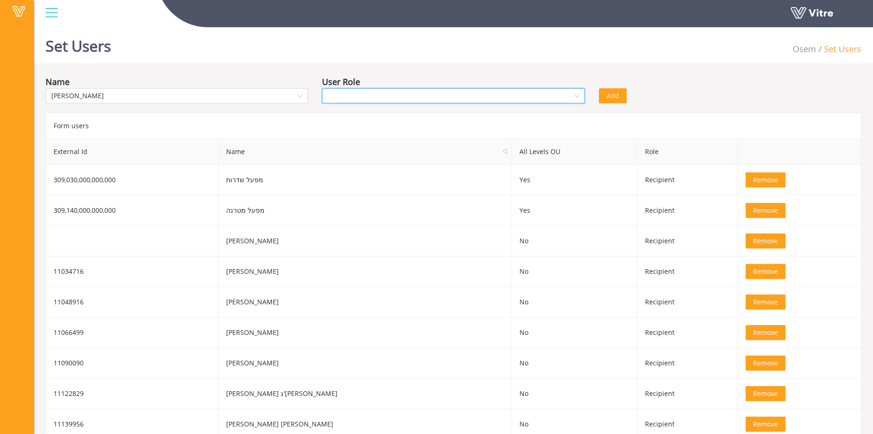
click at [416, 92] on input "search" at bounding box center [450, 96] width 244 height 14
click at [353, 133] on div "Recipient" at bounding box center [453, 130] width 251 height 10
click at [621, 94] on button "Add" at bounding box center [613, 95] width 28 height 15
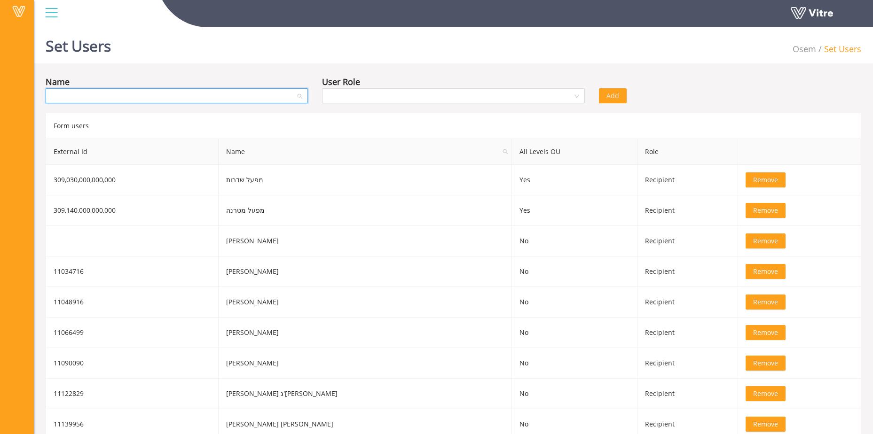
click at [218, 95] on input "search" at bounding box center [173, 96] width 244 height 14
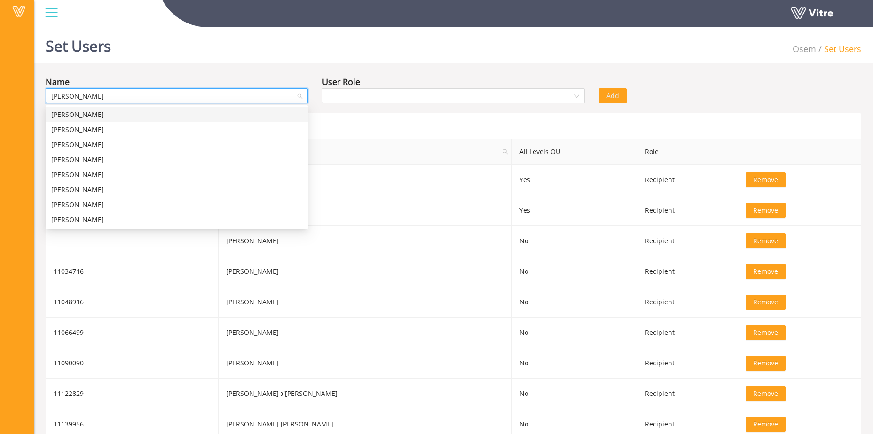
type input "נטליה"
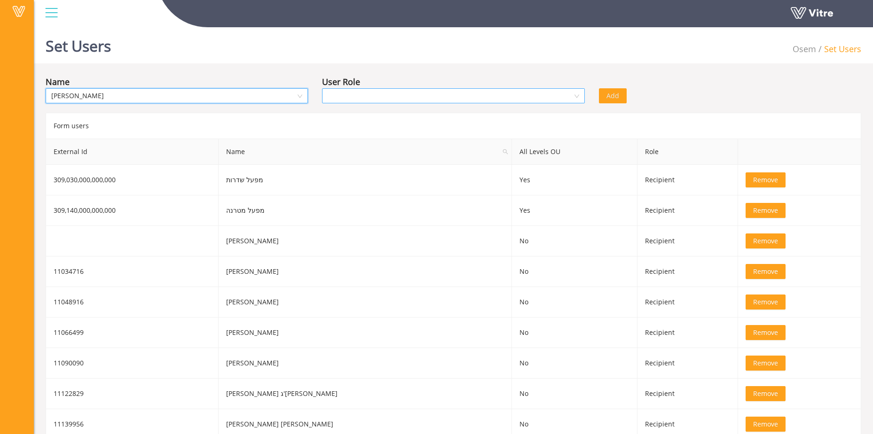
click at [366, 96] on input "search" at bounding box center [450, 96] width 244 height 14
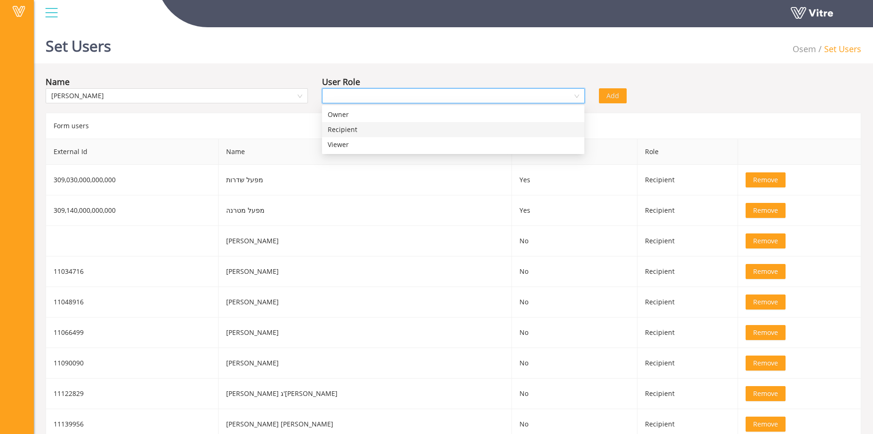
click at [376, 133] on div "Recipient" at bounding box center [453, 130] width 251 height 10
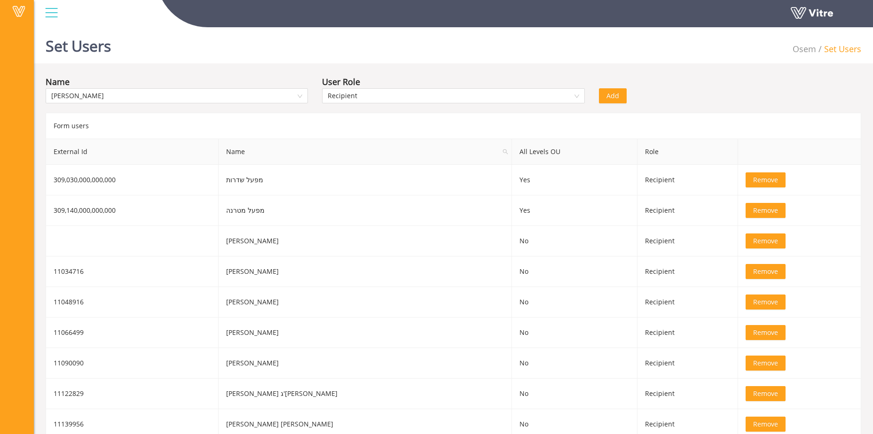
click at [612, 96] on span "Add" at bounding box center [612, 96] width 13 height 10
click at [223, 99] on input "search" at bounding box center [173, 96] width 244 height 14
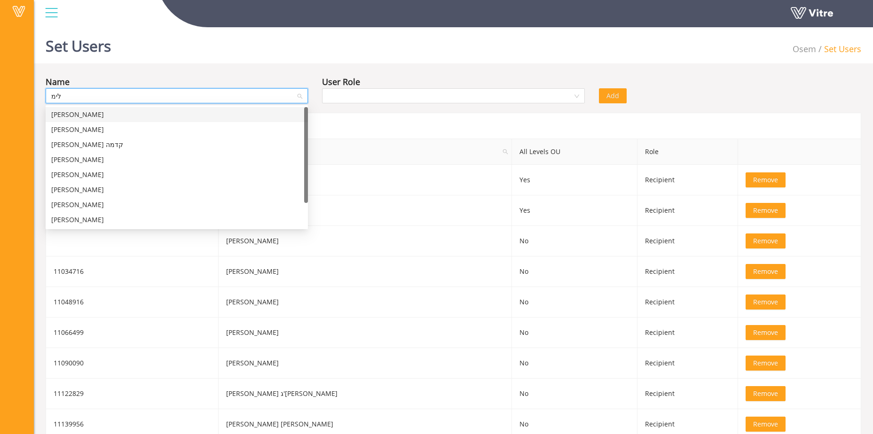
type input "לימו"
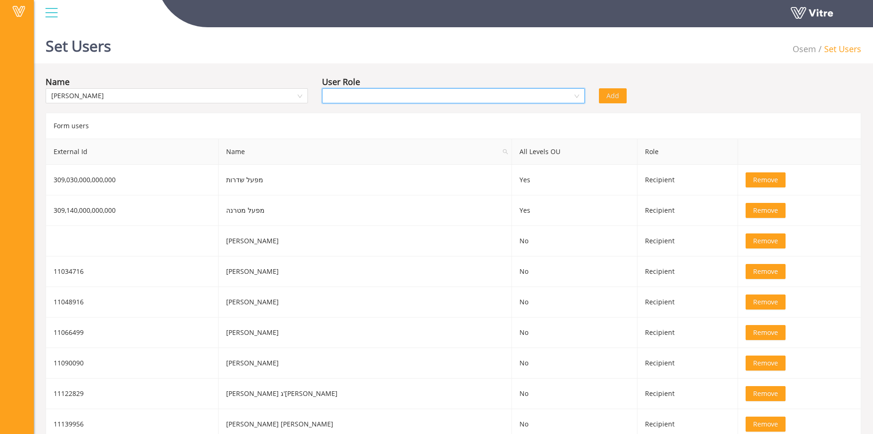
click at [571, 93] on input "search" at bounding box center [450, 96] width 244 height 14
click at [368, 133] on div "Recipient" at bounding box center [453, 130] width 251 height 10
click at [618, 89] on button "Add" at bounding box center [613, 95] width 28 height 15
click at [299, 97] on div at bounding box center [177, 95] width 262 height 15
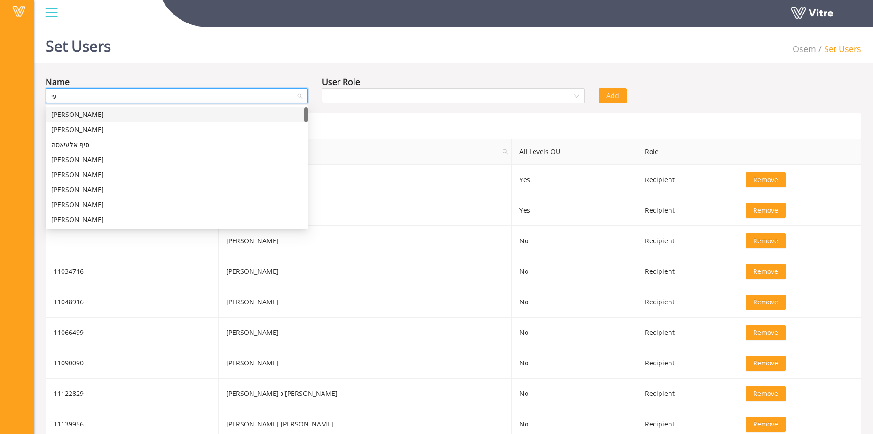
type input "ע"
type input "א"
type input "עיסא"
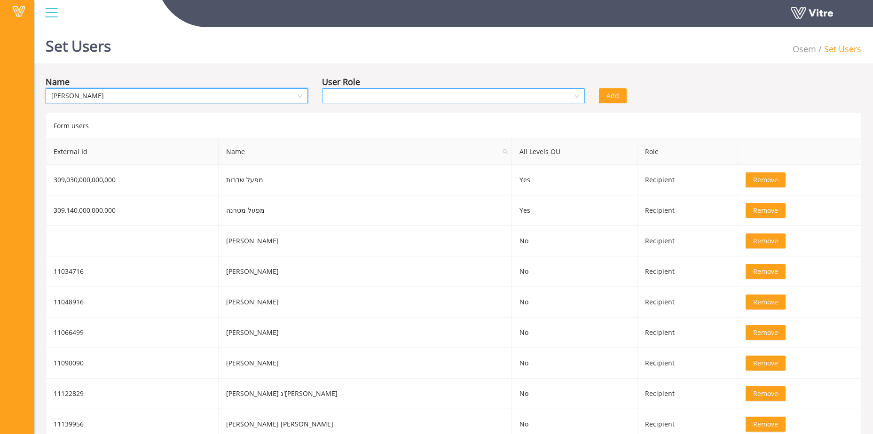
click at [488, 93] on input "search" at bounding box center [450, 96] width 244 height 14
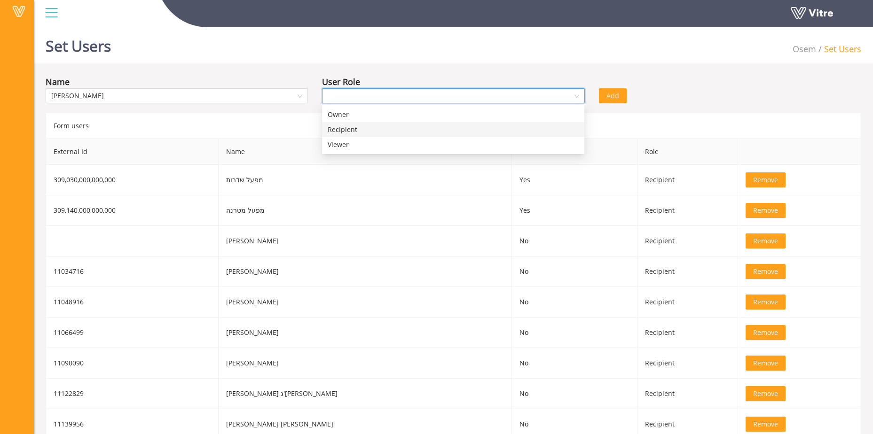
click at [354, 132] on div "Recipient" at bounding box center [453, 130] width 251 height 10
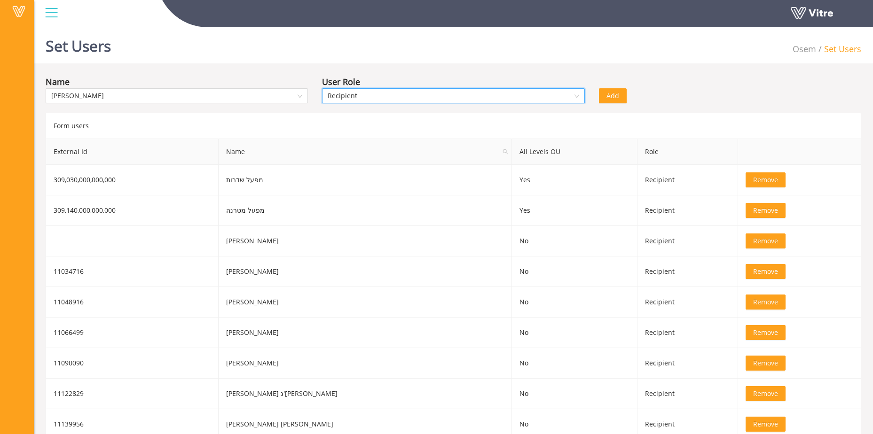
click at [607, 95] on span "Add" at bounding box center [612, 96] width 13 height 10
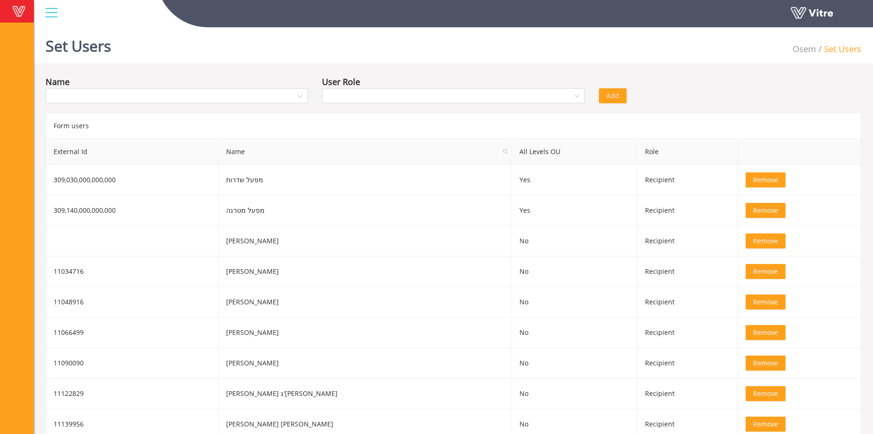
click at [15, 11] on span at bounding box center [19, 11] width 24 height 11
